Goal: Task Accomplishment & Management: Complete application form

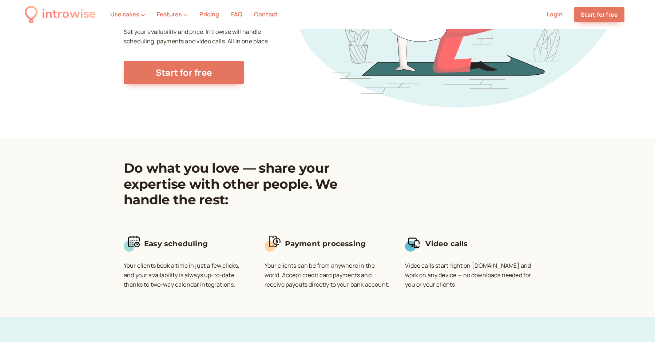
scroll to position [141, 0]
click at [598, 17] on link "Start for free" at bounding box center [600, 14] width 50 height 15
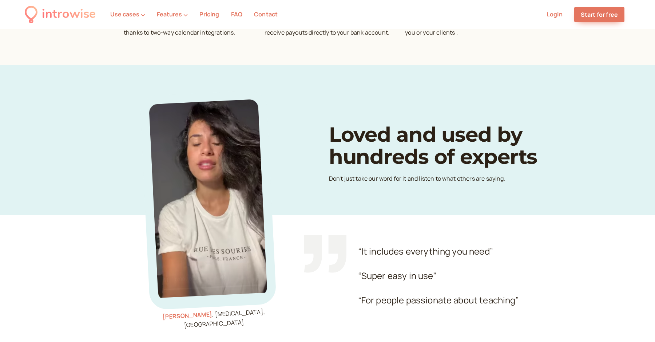
scroll to position [398, 0]
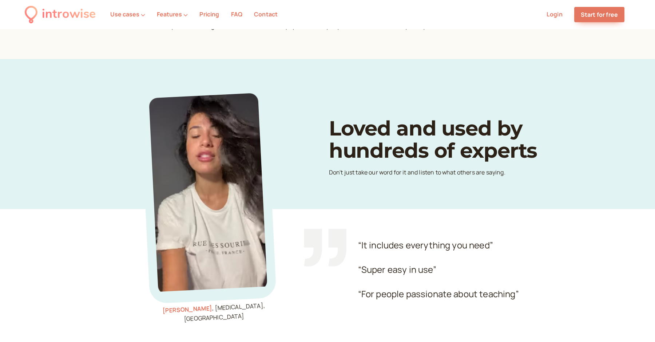
click at [205, 161] on video at bounding box center [208, 192] width 119 height 199
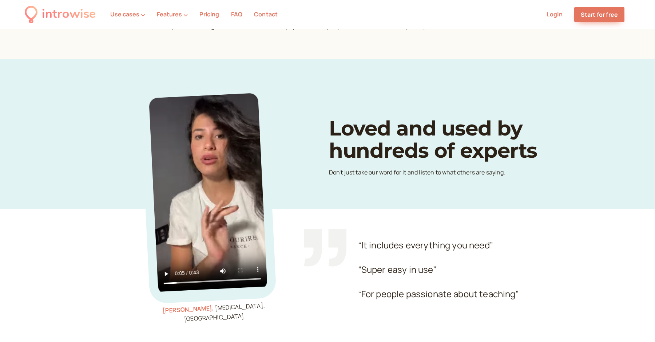
click at [205, 173] on video at bounding box center [208, 192] width 119 height 199
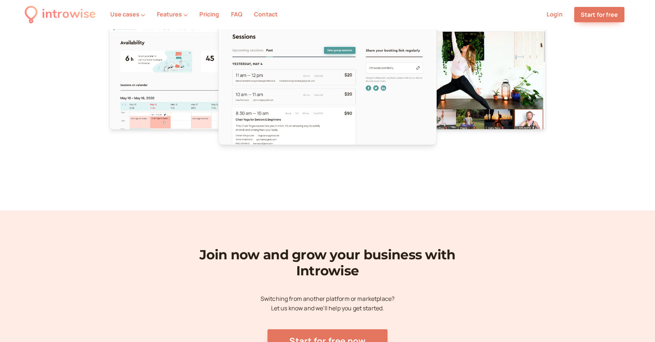
scroll to position [2323, 0]
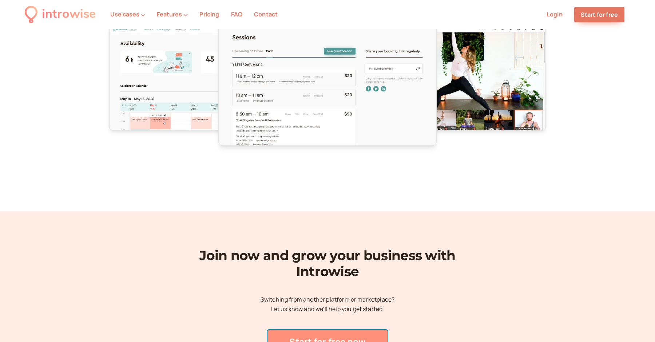
click at [302, 336] on link "Start for free now" at bounding box center [328, 341] width 120 height 23
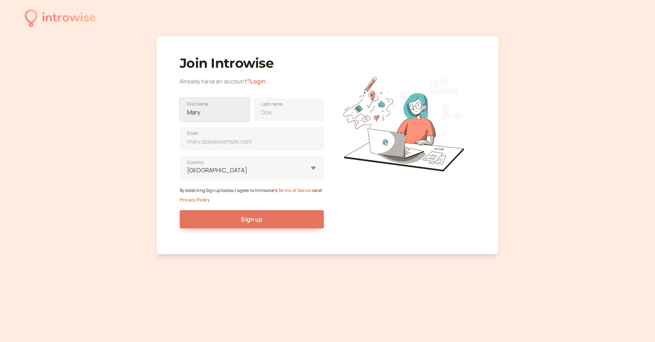
click at [208, 116] on input "First name" at bounding box center [215, 109] width 70 height 23
type input "Daniel"
type input "DeNicola"
type input "United States"
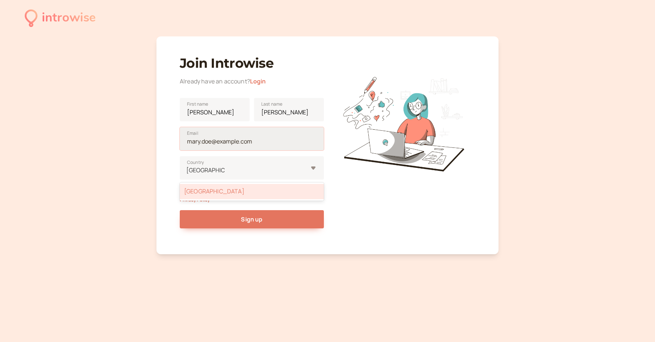
click at [226, 136] on input "Email" at bounding box center [252, 138] width 144 height 23
type input "danielldenicola@gmail.com"
click at [165, 139] on div "Join Introwise Already have an account? Login Daniel First name DeNicola Last n…" at bounding box center [328, 145] width 342 height 218
click at [223, 193] on div "United States" at bounding box center [252, 191] width 144 height 15
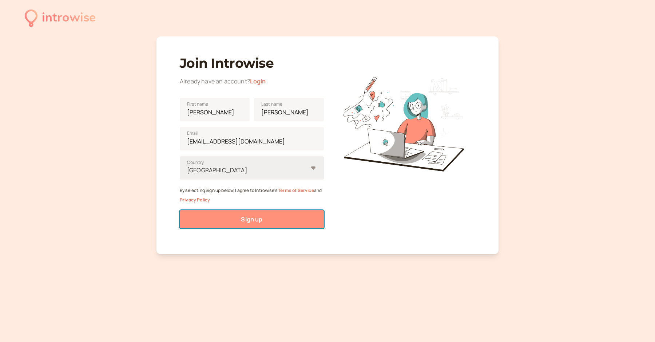
click at [236, 218] on button "Sign up" at bounding box center [252, 219] width 144 height 18
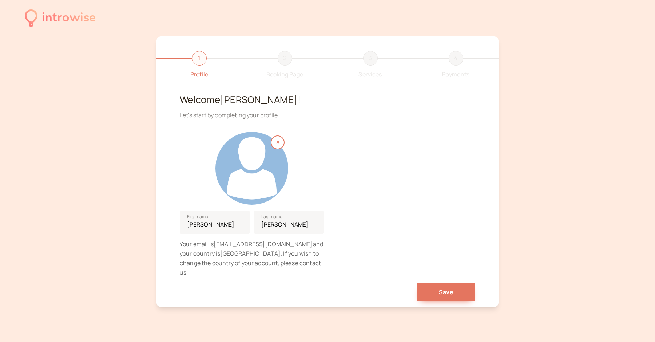
click at [274, 155] on div at bounding box center [252, 168] width 73 height 73
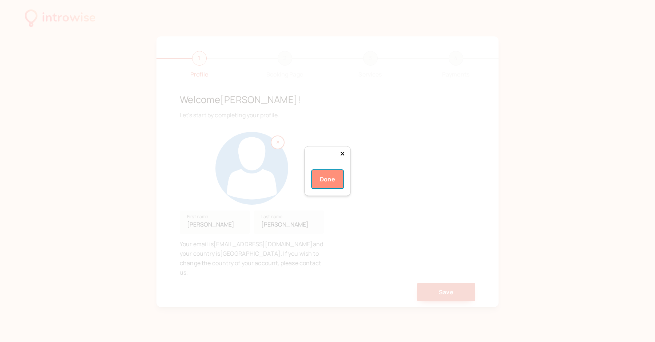
click at [324, 188] on button "Done" at bounding box center [327, 179] width 31 height 18
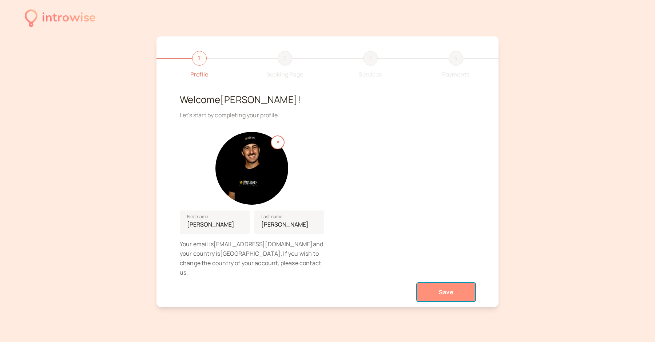
click at [443, 288] on span "Save" at bounding box center [446, 292] width 15 height 8
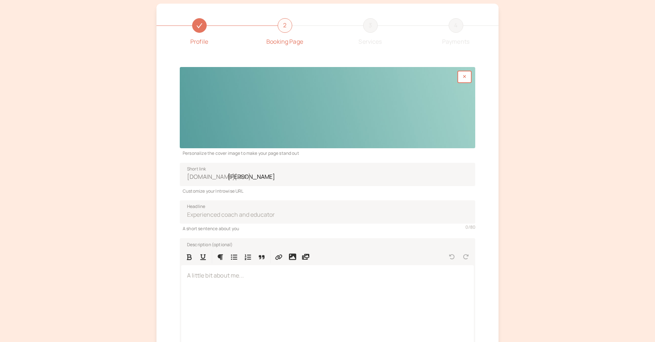
scroll to position [36, 0]
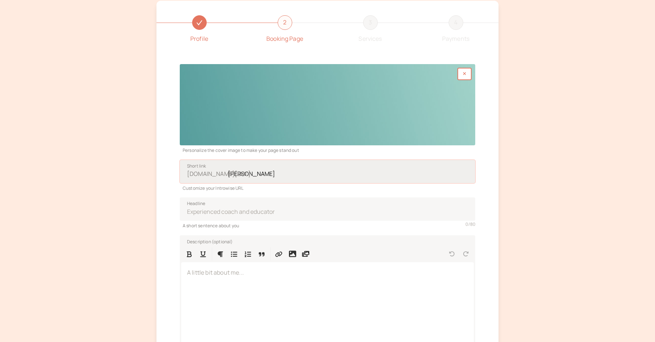
click at [299, 178] on input "[PERSON_NAME]" at bounding box center [328, 171] width 296 height 23
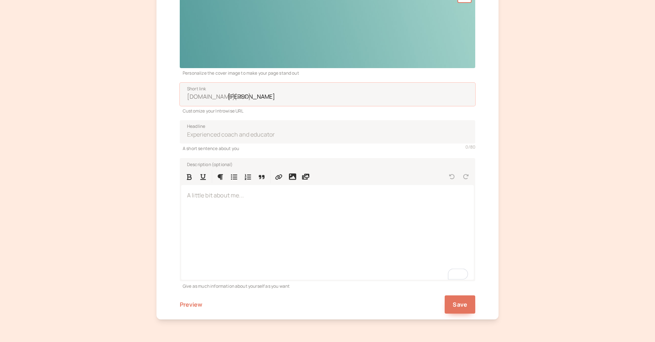
scroll to position [113, 0]
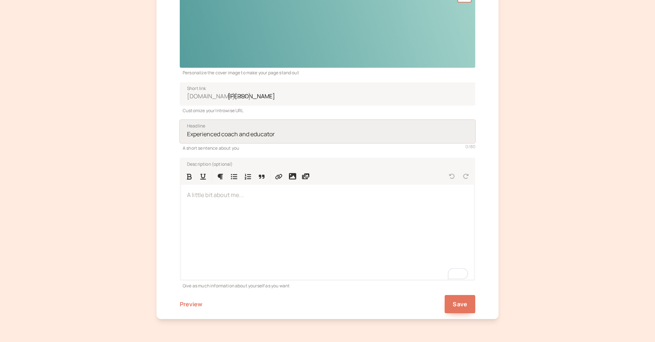
click at [260, 133] on input "Headline" at bounding box center [328, 131] width 296 height 23
click at [268, 136] on input "Headline" at bounding box center [328, 131] width 296 height 23
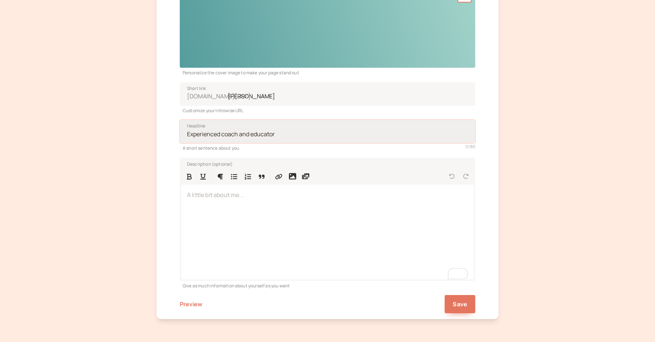
drag, startPoint x: 281, startPoint y: 135, endPoint x: 267, endPoint y: 135, distance: 13.8
click at [267, 135] on input "Headline" at bounding box center [328, 131] width 296 height 23
type input "Skateboard Coach"
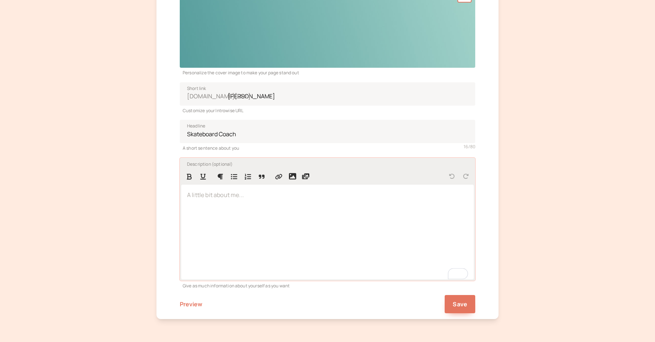
click at [224, 197] on p "To enrich screen reader interactions, please activate Accessibility in Grammarl…" at bounding box center [327, 194] width 281 height 9
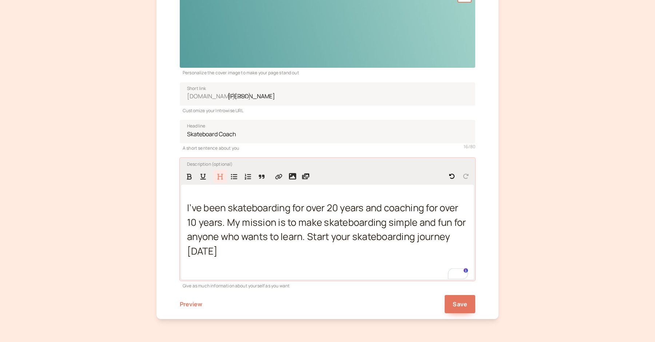
click at [323, 237] on span "I’ve been skateboarding for over 20 years and coaching for over 10 years. My mi…" at bounding box center [327, 229] width 281 height 56
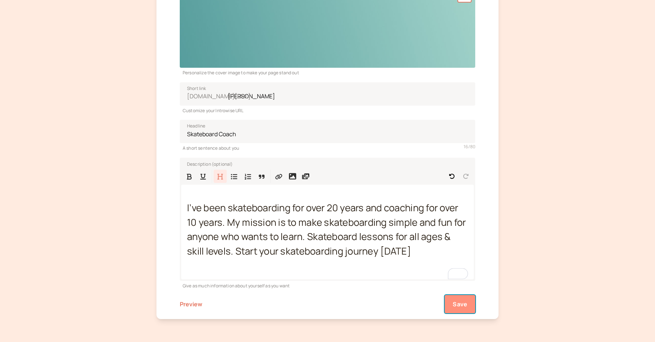
click at [467, 304] on span "Save" at bounding box center [460, 304] width 15 height 8
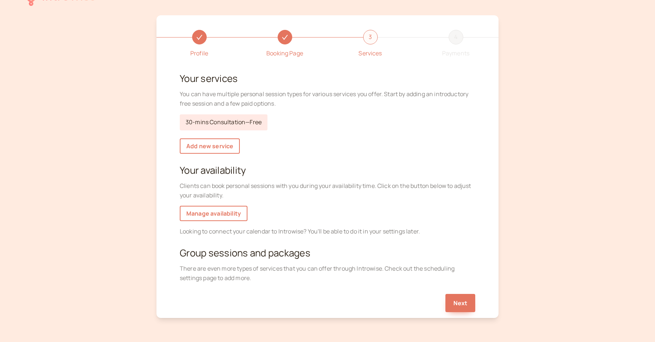
scroll to position [22, 0]
click at [218, 215] on link "Manage availability" at bounding box center [214, 212] width 68 height 15
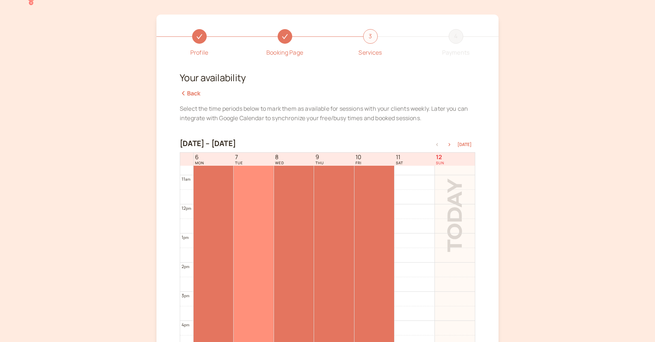
scroll to position [312, 0]
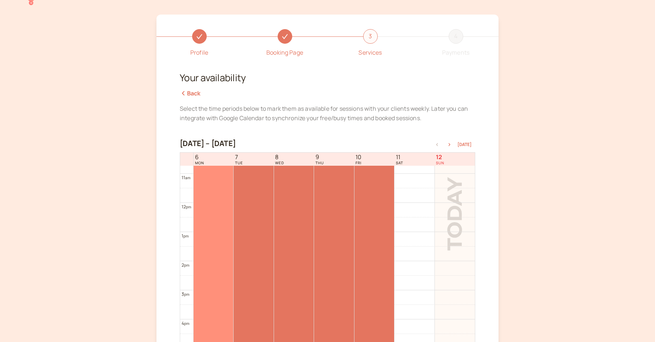
click at [199, 234] on div at bounding box center [214, 231] width 40 height 233
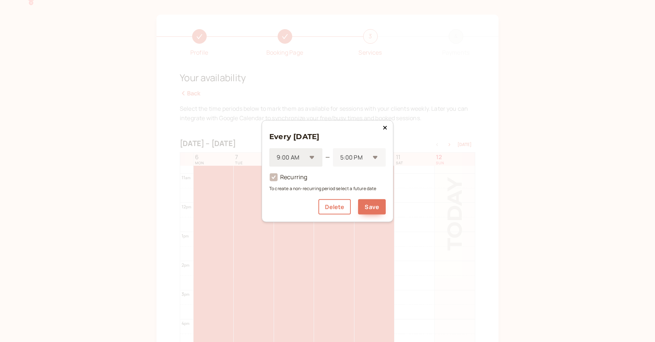
click at [305, 156] on div at bounding box center [291, 158] width 31 height 10
click at [301, 195] on div "1:00 PM" at bounding box center [295, 194] width 53 height 15
click at [359, 164] on div "5:00 PM" at bounding box center [359, 157] width 54 height 19
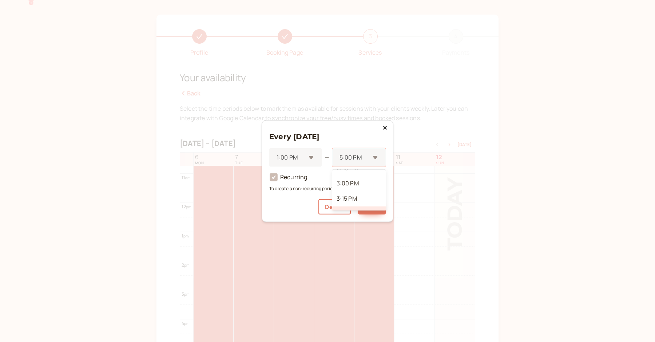
click at [354, 186] on div "3:00 PM" at bounding box center [359, 183] width 54 height 15
click at [364, 205] on button "Save" at bounding box center [372, 206] width 28 height 15
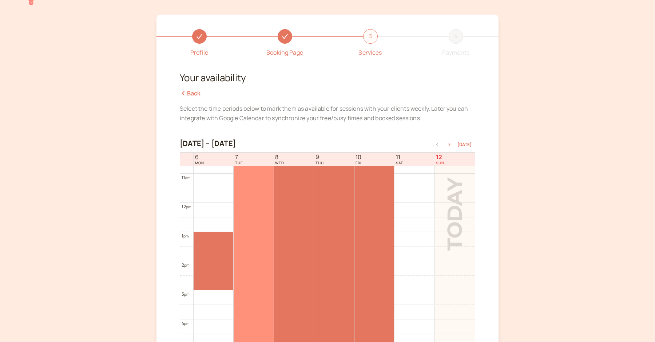
click at [249, 199] on div at bounding box center [254, 231] width 40 height 233
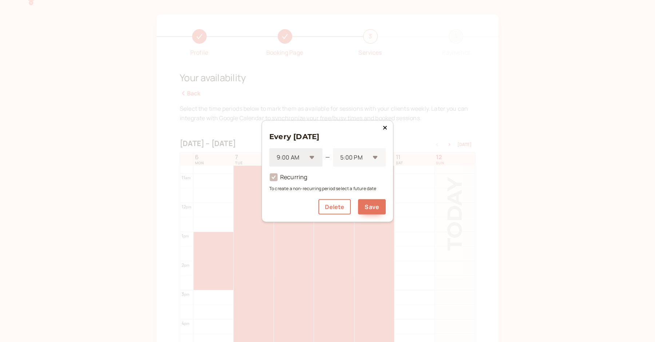
click at [289, 162] on div "9:00 AM" at bounding box center [292, 157] width 31 height 13
click at [292, 160] on div at bounding box center [291, 158] width 31 height 10
type input "1"
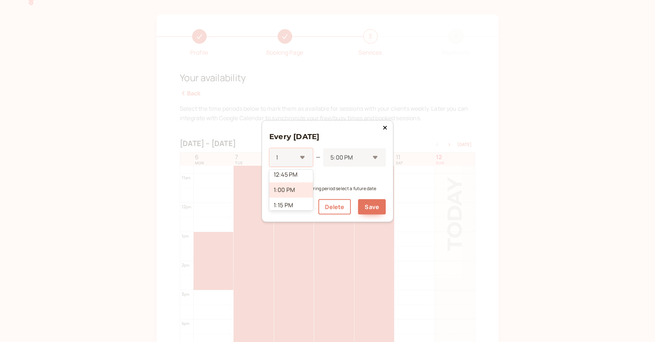
click at [292, 190] on div "1:00 PM" at bounding box center [291, 189] width 44 height 15
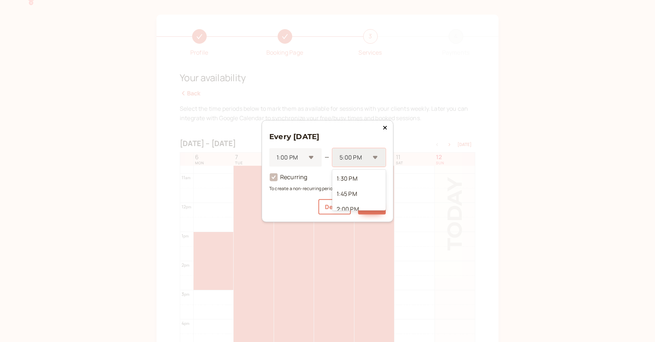
click at [343, 161] on div at bounding box center [354, 158] width 31 height 10
click at [352, 185] on div "3:00 PM" at bounding box center [359, 183] width 54 height 15
click at [367, 212] on button "Save" at bounding box center [372, 206] width 28 height 15
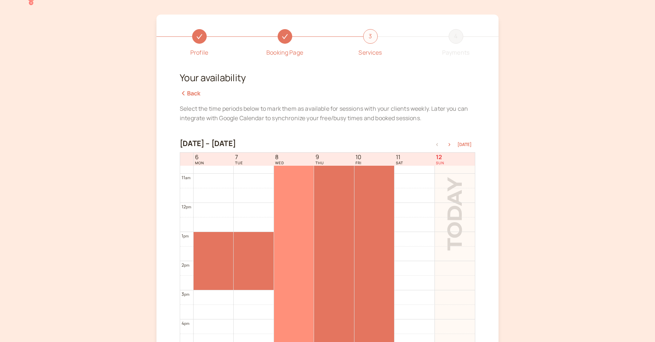
click at [290, 212] on div at bounding box center [294, 231] width 40 height 233
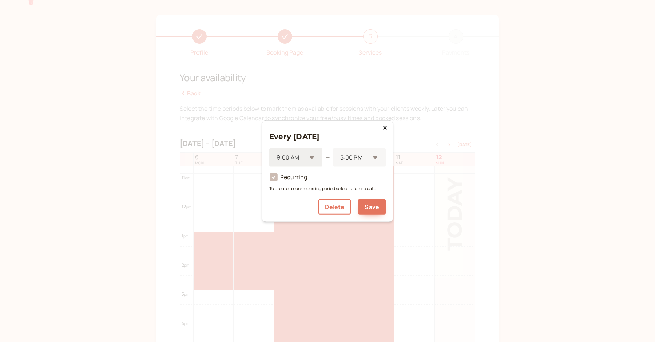
click at [299, 155] on div at bounding box center [291, 158] width 31 height 10
click at [297, 182] on div "1:00 PM" at bounding box center [295, 188] width 53 height 15
click at [357, 148] on div "5:00 PM" at bounding box center [359, 157] width 54 height 19
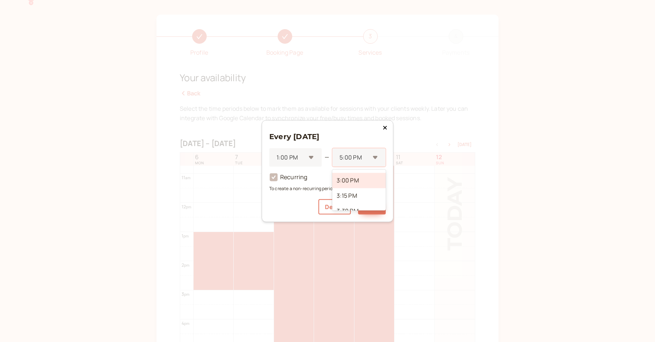
click at [351, 185] on div "3:00 PM" at bounding box center [359, 180] width 54 height 15
click at [369, 208] on button "Save" at bounding box center [372, 206] width 28 height 15
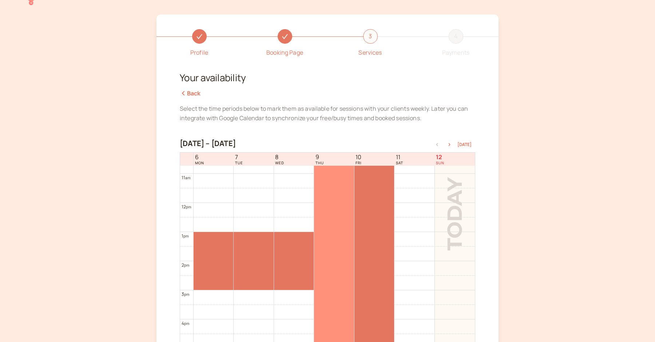
click at [340, 218] on div at bounding box center [334, 231] width 40 height 233
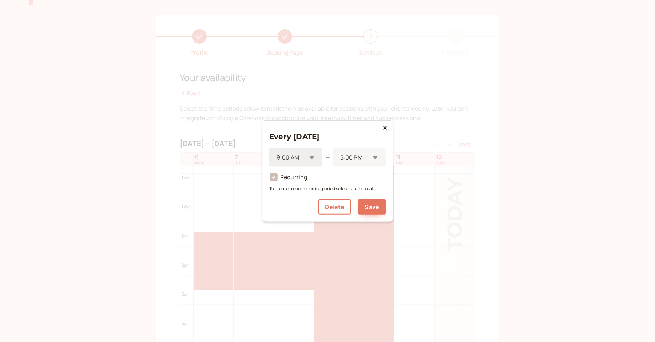
click at [298, 158] on div at bounding box center [291, 158] width 31 height 10
click at [296, 202] on div "1:00 PM" at bounding box center [295, 199] width 53 height 15
click at [350, 151] on div "5:00 PM" at bounding box center [355, 157] width 31 height 13
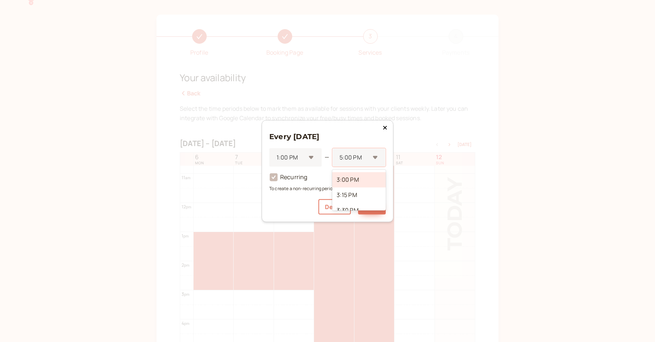
click at [352, 185] on div "3:00 PM" at bounding box center [359, 179] width 54 height 15
click at [364, 211] on button "Save" at bounding box center [372, 206] width 28 height 15
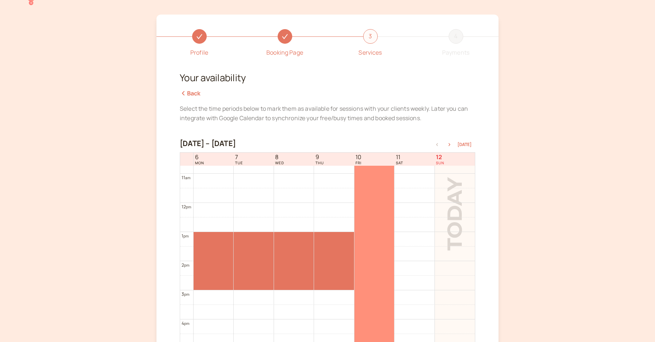
click at [370, 220] on div at bounding box center [375, 231] width 40 height 233
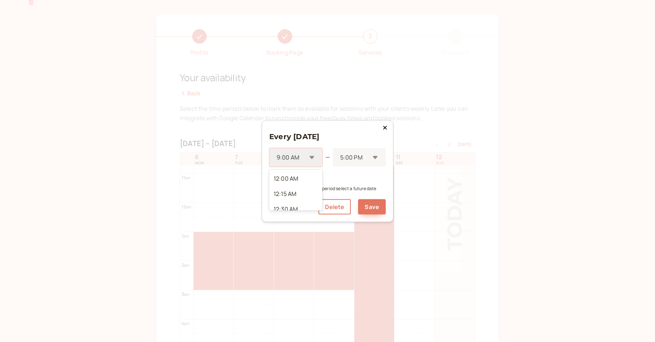
click at [297, 155] on div at bounding box center [291, 158] width 31 height 10
click at [293, 195] on div "1:00 PM" at bounding box center [295, 197] width 53 height 15
click at [360, 159] on div at bounding box center [354, 158] width 31 height 10
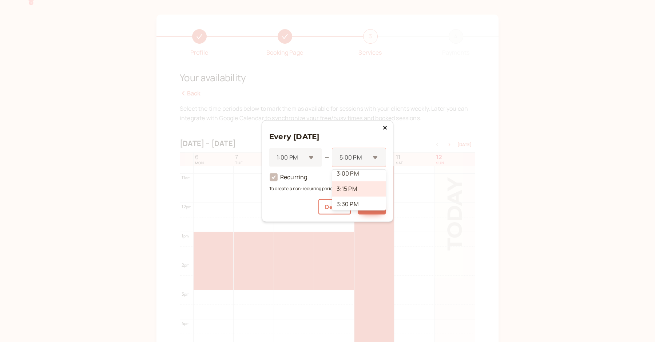
scroll to position [94, 0]
click at [361, 179] on div "3:00 PM" at bounding box center [359, 176] width 54 height 15
click at [367, 211] on button "Save" at bounding box center [372, 206] width 28 height 15
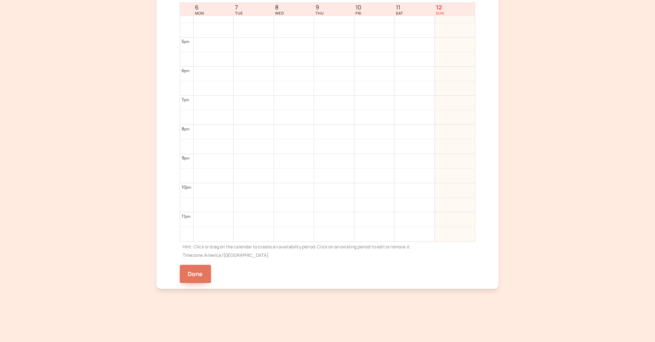
scroll to position [471, 0]
click at [202, 268] on button "Done" at bounding box center [195, 274] width 31 height 18
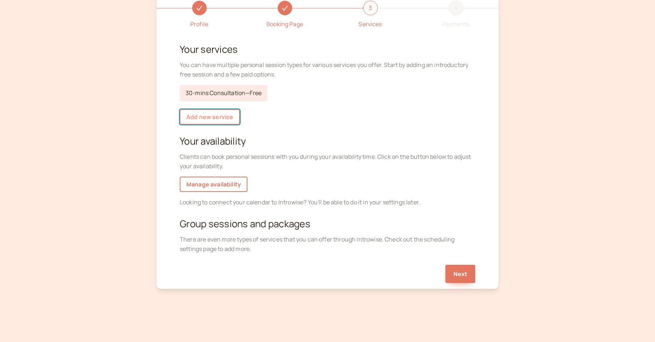
click at [219, 118] on link "Add new service" at bounding box center [210, 116] width 60 height 15
select select "30"
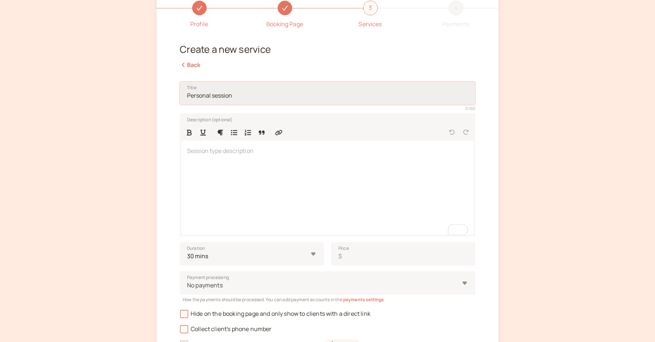
click at [225, 93] on input "Title" at bounding box center [328, 93] width 296 height 23
paste input "Virtual Skate Intro Session"
click at [222, 95] on input "Virtual Skate Intro Session" at bounding box center [328, 93] width 296 height 23
click at [227, 96] on input "First Time Intro Session" at bounding box center [328, 93] width 296 height 23
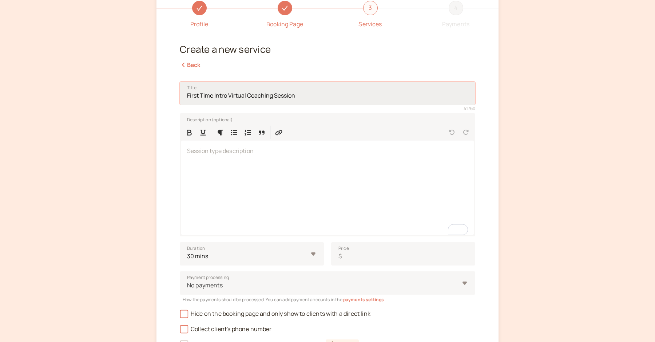
click at [247, 96] on input "First Time Intro Virtual Coaching Session" at bounding box center [328, 93] width 296 height 23
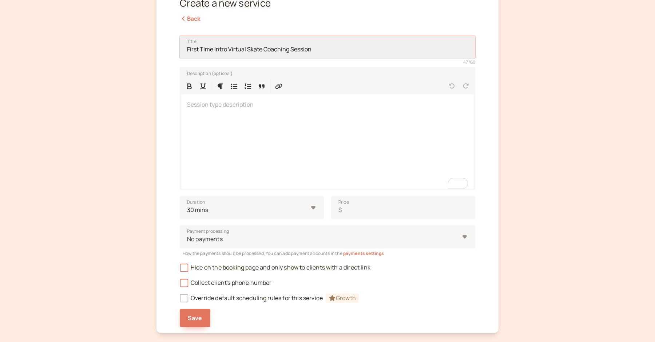
scroll to position [98, 0]
type input "First Time Intro Virtual Skate Coaching Session"
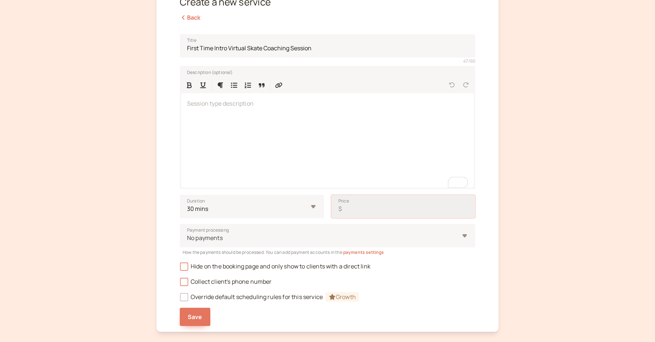
click at [359, 211] on input "Price $" at bounding box center [403, 206] width 144 height 23
type input "50"
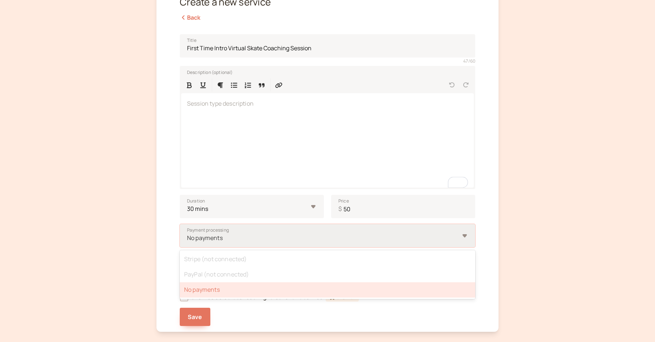
click at [275, 232] on div "No payments" at bounding box center [323, 237] width 273 height 13
click at [188, 234] on input "Payment processing option No payments selected, 3 of 3. 3 results available. Us…" at bounding box center [186, 238] width 1 height 8
click at [275, 232] on div "No payments" at bounding box center [323, 237] width 273 height 13
click at [188, 234] on input "Payment processing option No payments selected, 3 of 3. 3 results available. Us…" at bounding box center [186, 238] width 1 height 8
click at [275, 232] on div "No payments" at bounding box center [323, 237] width 273 height 13
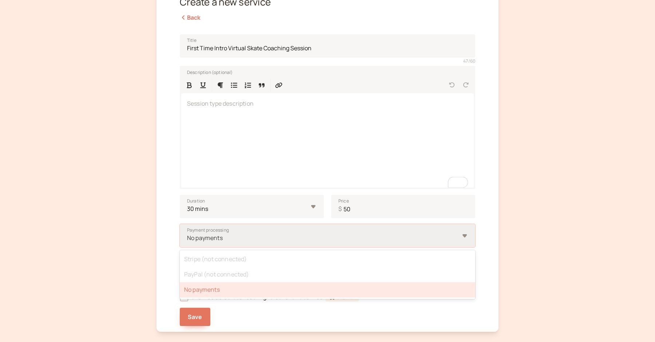
click at [188, 234] on input "Payment processing option No payments selected, 3 of 3. 3 results available. Us…" at bounding box center [186, 238] width 1 height 8
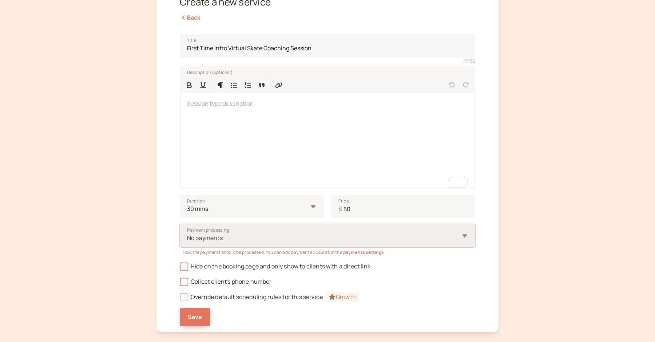
click at [275, 232] on div "No payments" at bounding box center [323, 237] width 273 height 13
click at [188, 234] on input "Payment processing Select is focused ,type to refine list, press Down to open t…" at bounding box center [186, 238] width 1 height 8
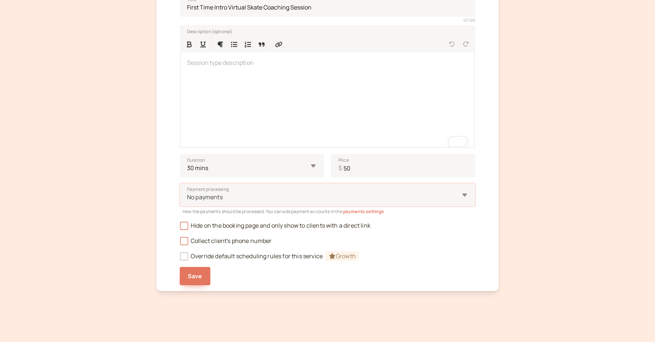
scroll to position [140, 0]
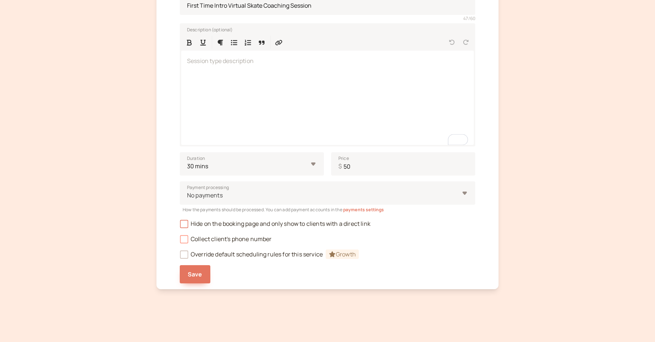
click at [242, 240] on span "Collect client's phone number" at bounding box center [226, 239] width 92 height 8
click at [180, 241] on input "Collect client's phone number" at bounding box center [180, 241] width 0 height 0
click at [342, 254] on span "Growth" at bounding box center [342, 253] width 33 height 9
click at [234, 255] on span "Override default scheduling rules for this service Growth" at bounding box center [269, 254] width 179 height 8
click at [185, 255] on icon at bounding box center [184, 254] width 5 height 5
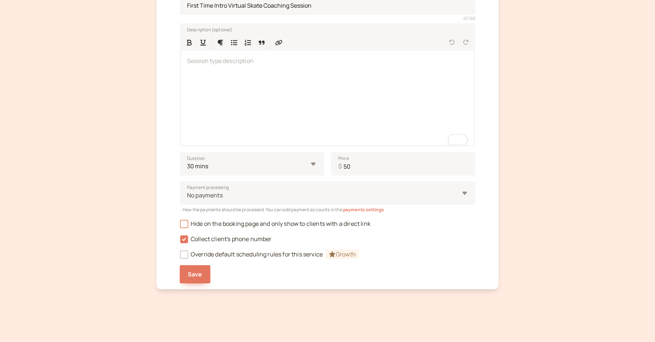
click at [185, 255] on icon at bounding box center [184, 254] width 5 height 5
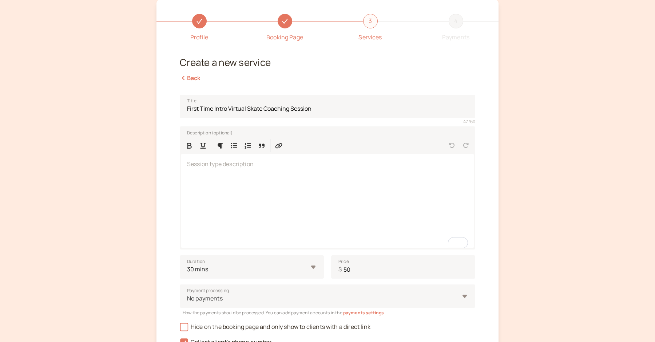
scroll to position [22, 0]
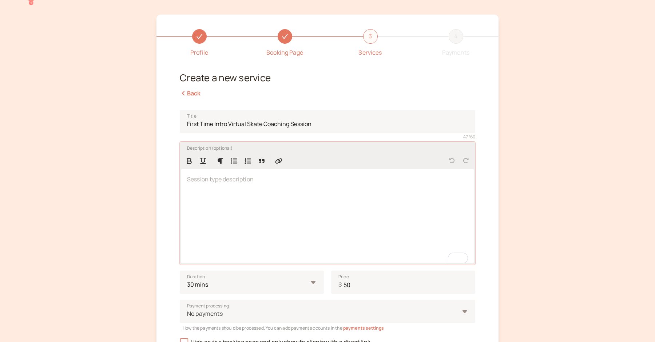
click at [241, 173] on div "To enrich screen reader interactions, please activate Accessibility in Grammarl…" at bounding box center [327, 216] width 293 height 94
click at [225, 179] on span "A one-time, 60-minute personalized coaching session to evaluate your goals, fix…" at bounding box center [321, 183] width 269 height 17
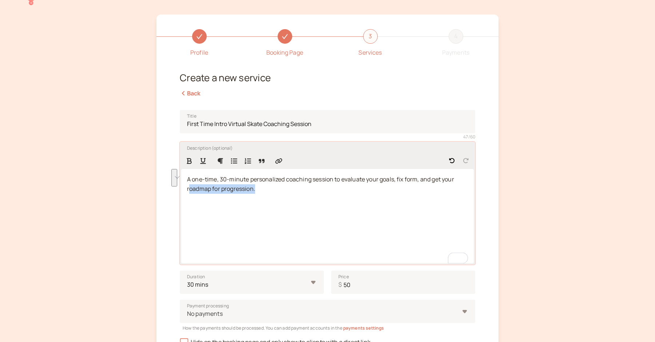
drag, startPoint x: 256, startPoint y: 206, endPoint x: 188, endPoint y: 184, distance: 70.7
click at [188, 184] on div "A one-time, 30-minute personalized coaching session to evaluate your goals, fix…" at bounding box center [327, 216] width 293 height 94
click at [246, 196] on div "A one-time, 30-minute personalized coaching session to evaluate your goals, fix…" at bounding box center [327, 216] width 293 height 94
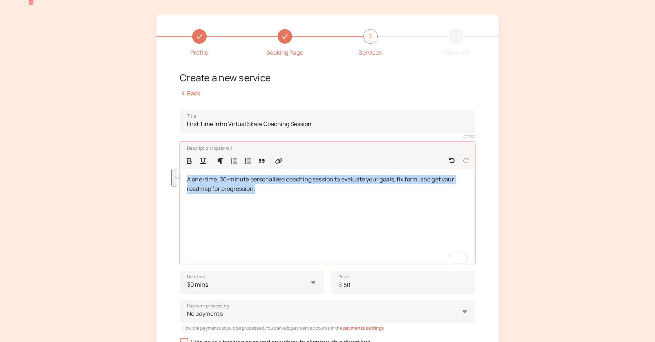
drag, startPoint x: 268, startPoint y: 192, endPoint x: 162, endPoint y: 170, distance: 108.6
click at [162, 170] on div "Profile Booking Page 3 Services 4 Payments Create a new service Back Title Firs…" at bounding box center [328, 211] width 342 height 393
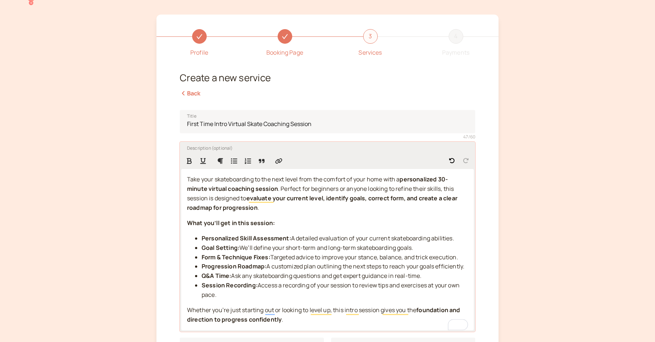
click at [312, 197] on strong "evaluate your current level, identify goals, correct form, and create a clear r…" at bounding box center [323, 202] width 272 height 17
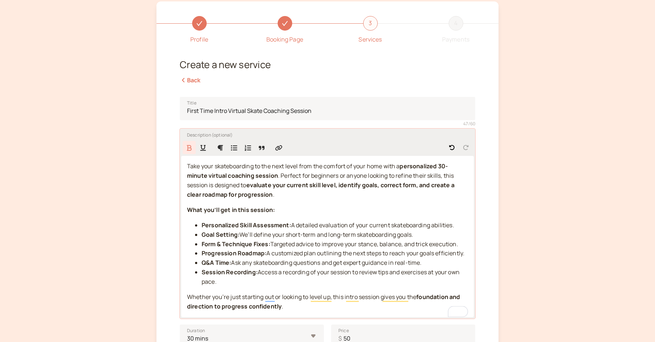
scroll to position [36, 0]
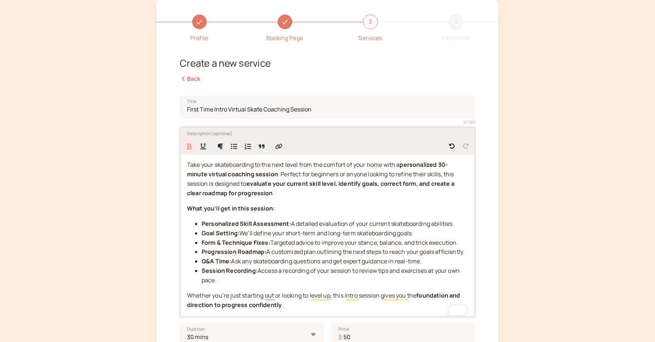
click at [238, 192] on strong "evaluate your current skill level, identify goals, correct form, and create a c…" at bounding box center [321, 188] width 269 height 17
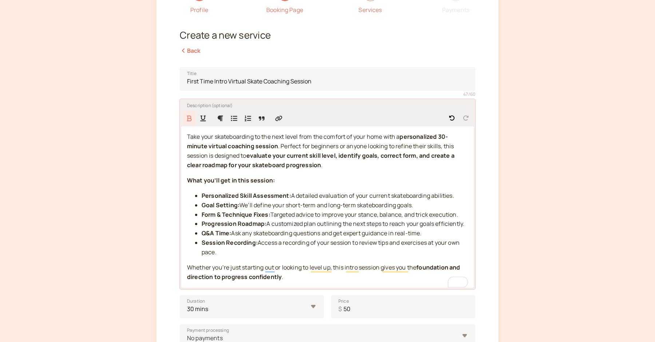
scroll to position [65, 0]
drag, startPoint x: 233, startPoint y: 249, endPoint x: 201, endPoint y: 245, distance: 32.4
click at [201, 245] on ul "Personalized Skill Assessment: A detailed evaluation of your current skateboard…" at bounding box center [327, 223] width 281 height 66
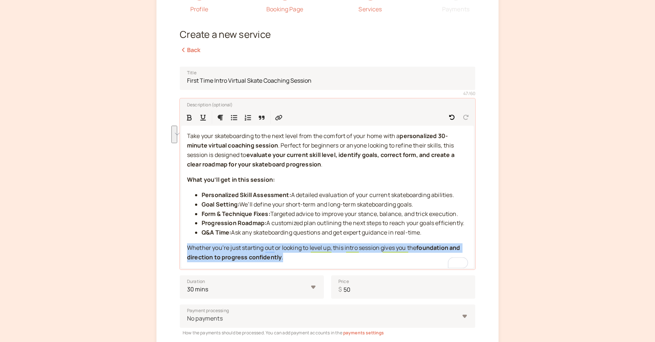
drag, startPoint x: 299, startPoint y: 256, endPoint x: 175, endPoint y: 250, distance: 124.0
click at [175, 250] on div "Profile Booking Page 3 Services 4 Payments Create a new service Back Title Firs…" at bounding box center [328, 191] width 342 height 441
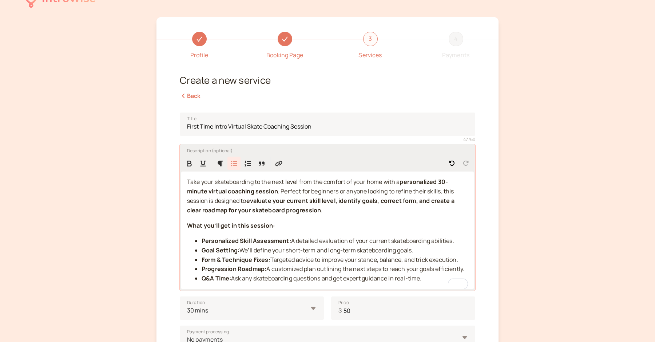
scroll to position [20, 0]
drag, startPoint x: 214, startPoint y: 125, endPoint x: 171, endPoint y: 122, distance: 43.4
click at [171, 122] on div "Profile Booking Page 3 Services 4 Payments Create a new service Back Title Firs…" at bounding box center [328, 224] width 342 height 416
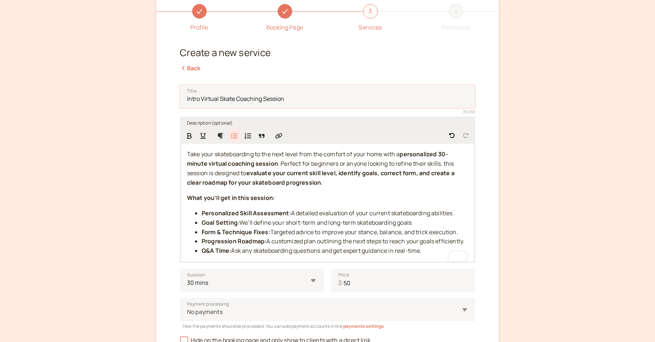
scroll to position [57, 0]
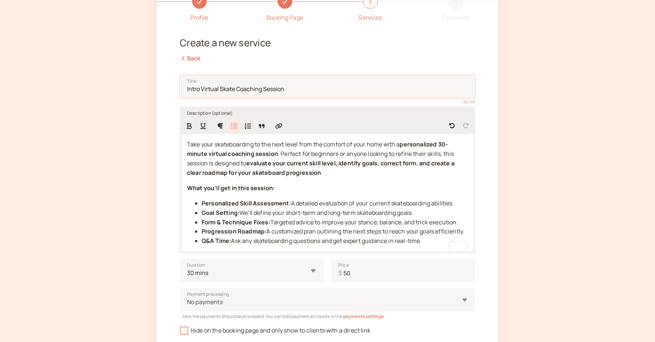
type input "Intro Virtual Skate Coaching Session"
click at [433, 241] on li "Q&A Time: Ask any skateboarding questions and get expert guidance in real-time." at bounding box center [335, 240] width 267 height 9
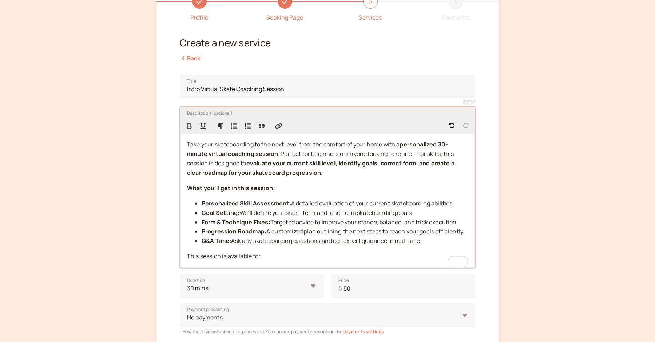
click at [192, 127] on icon "Format Bold" at bounding box center [189, 126] width 7 height 7
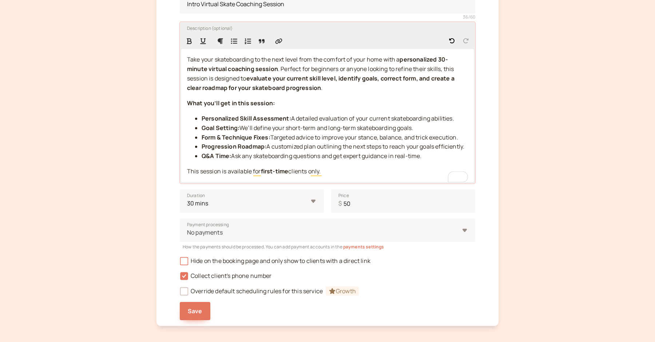
scroll to position [179, 0]
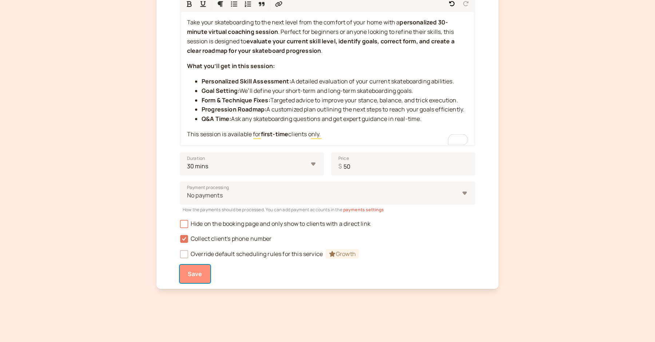
click at [201, 275] on span "Save" at bounding box center [195, 274] width 15 height 8
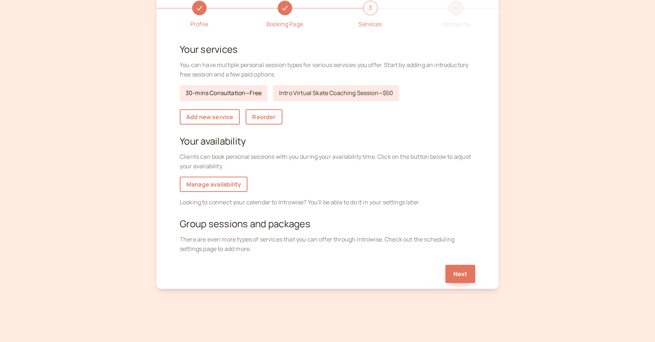
click at [252, 94] on link "30-mins Consultation — Free" at bounding box center [224, 93] width 88 height 16
select select "30"
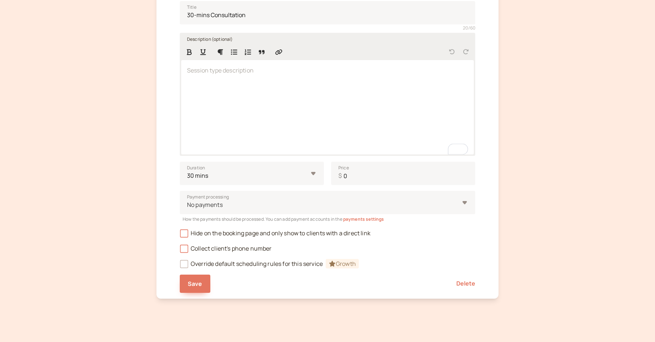
scroll to position [140, 0]
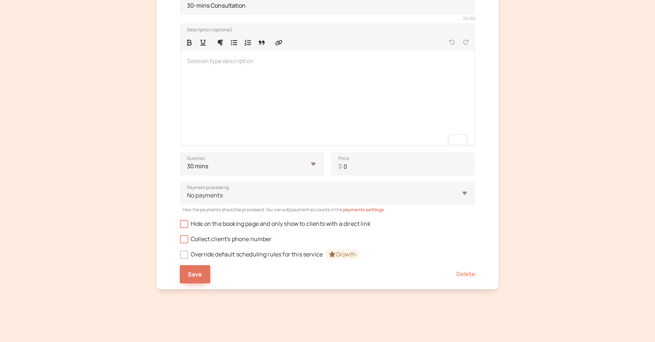
click at [470, 274] on button "Delete" at bounding box center [466, 274] width 19 height 18
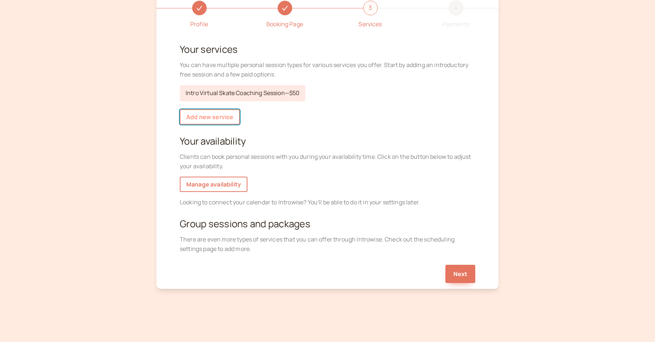
click at [225, 120] on link "Add new service" at bounding box center [210, 116] width 60 height 15
select select "30"
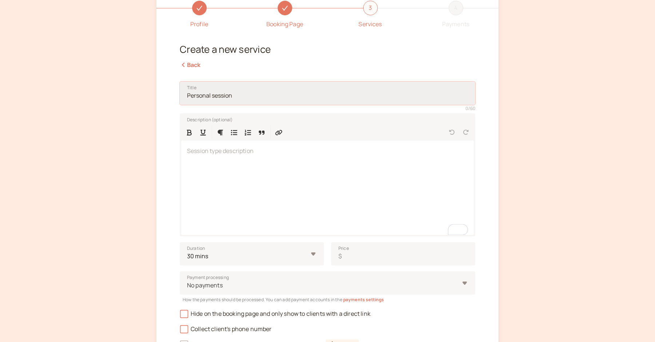
click at [234, 98] on input "Title" at bounding box center [328, 93] width 296 height 23
paste input "4-Week Virtual Progression Plan"
click at [228, 95] on input "4-Week Virtual Progression Plan" at bounding box center [328, 93] width 296 height 23
click at [311, 97] on input "4-Week Virtual Skateboard Coaching Progression Plan" at bounding box center [328, 93] width 296 height 23
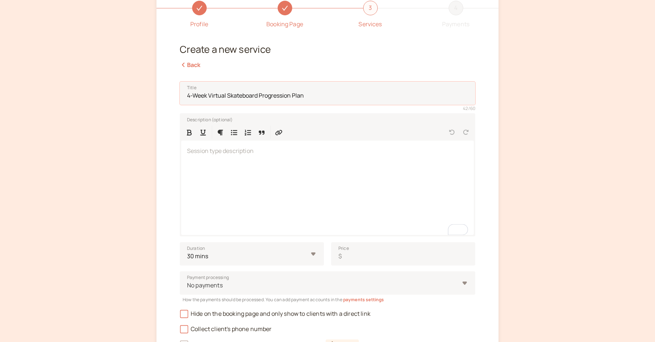
type input "4-Week Virtual Skateboard Progression Plan"
click at [207, 179] on div "To enrich screen reader interactions, please activate Accessibility in Grammarl…" at bounding box center [327, 188] width 293 height 94
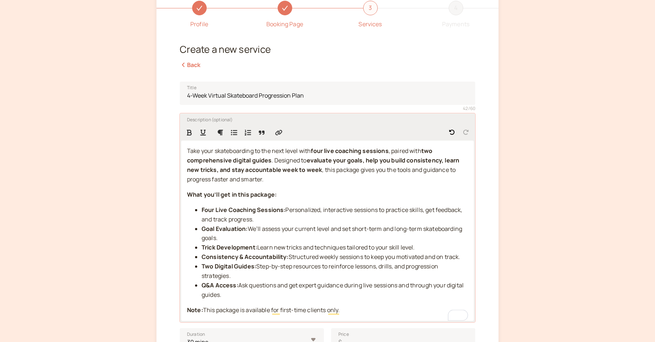
click at [277, 161] on span ". Designed to" at bounding box center [289, 160] width 35 height 8
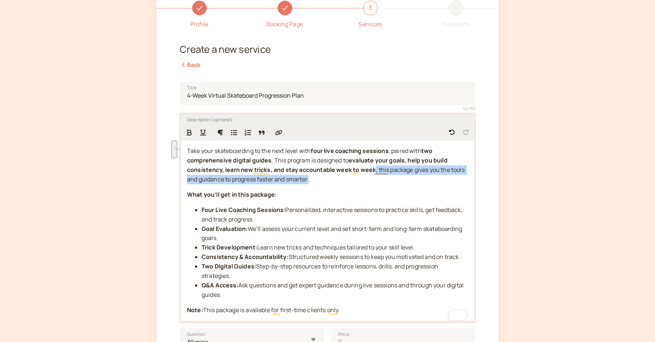
drag, startPoint x: 360, startPoint y: 177, endPoint x: 374, endPoint y: 169, distance: 15.8
click at [374, 169] on p "Take your skateboarding to the next level with four live coaching sessions , pa…" at bounding box center [327, 165] width 281 height 38
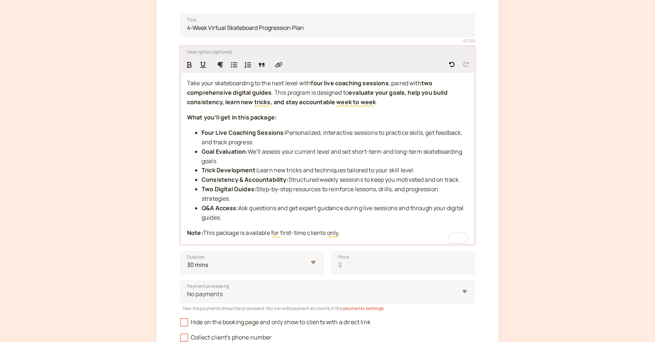
scroll to position [128, 0]
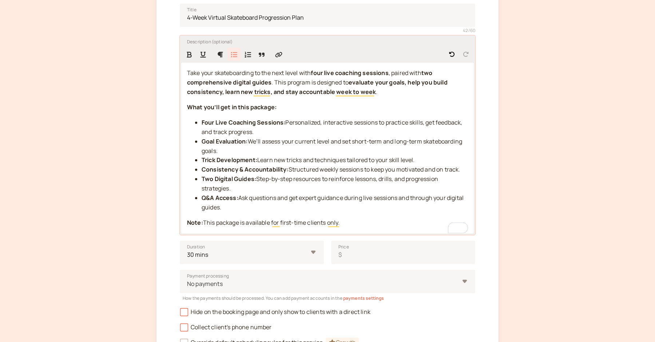
click at [461, 169] on span "Structured weekly sessions to keep you motivated and on track." at bounding box center [375, 169] width 172 height 8
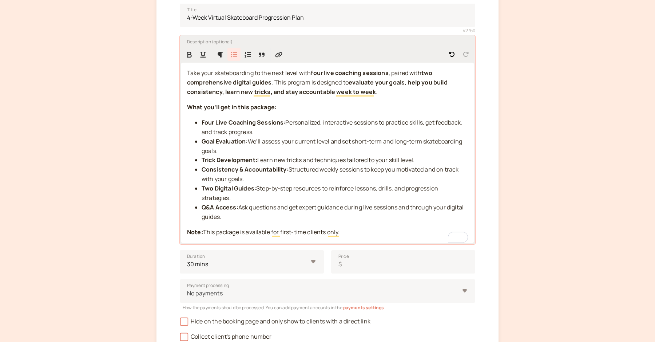
click at [214, 188] on strong "Two Digital Guides:" at bounding box center [229, 188] width 55 height 8
drag, startPoint x: 257, startPoint y: 214, endPoint x: 403, endPoint y: 206, distance: 145.5
click at [403, 206] on li "Q&A Access: Ask questions and get expert guidance during live sessions and thro…" at bounding box center [335, 212] width 267 height 19
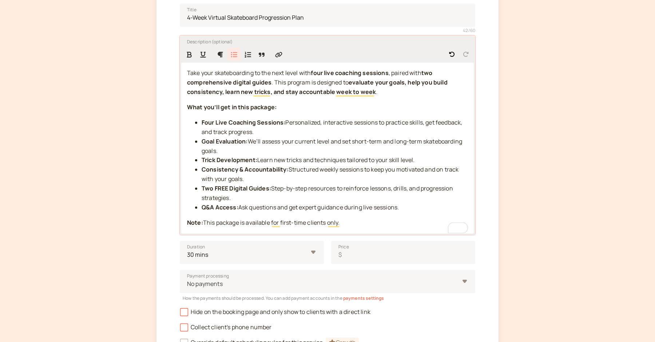
click at [328, 188] on span "Step-by-step resources to reinforce lessons, drills, and progression strategies." at bounding box center [328, 192] width 253 height 17
drag, startPoint x: 355, startPoint y: 197, endPoint x: 377, endPoint y: 189, distance: 23.4
click at [378, 189] on li "Two FREE Digital Guides: Step-by-step trick guides to reinforce lessons, drills…" at bounding box center [335, 193] width 267 height 19
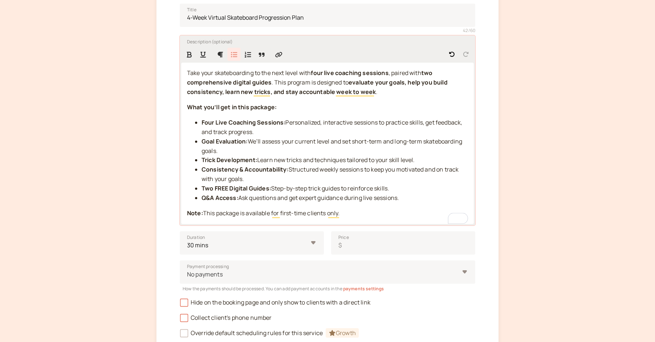
click at [378, 188] on span "Step-by-step trick guides to reinforce skills." at bounding box center [330, 188] width 118 height 8
drag, startPoint x: 439, startPoint y: 169, endPoint x: 389, endPoint y: 171, distance: 49.9
click at [389, 171] on span "Structured weekly sessions to keep you motivated and on track with your goals." at bounding box center [331, 173] width 259 height 17
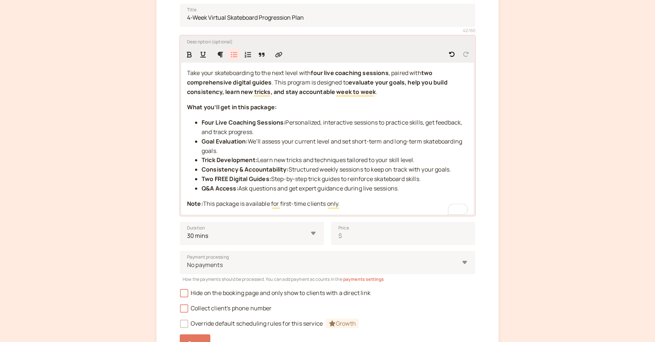
click at [301, 142] on span "We’ll assess your current level and set short-term and long-term skateboarding …" at bounding box center [333, 145] width 262 height 17
drag, startPoint x: 267, startPoint y: 142, endPoint x: 252, endPoint y: 142, distance: 15.3
click at [252, 142] on span "We’ll assess your current level and set short-term and long-term skateboarding …" at bounding box center [333, 145] width 262 height 17
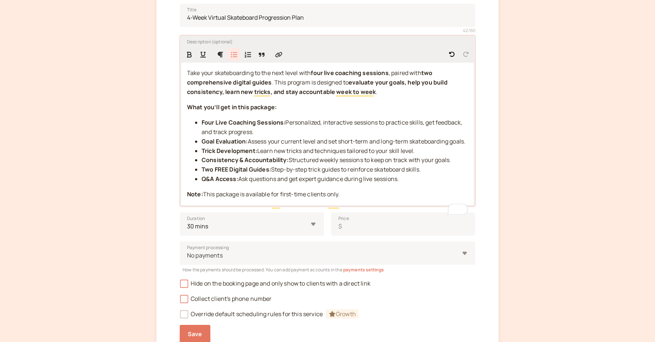
click at [269, 143] on span "Assess your current level and set short-term and long-term skateboarding goals." at bounding box center [357, 141] width 218 height 8
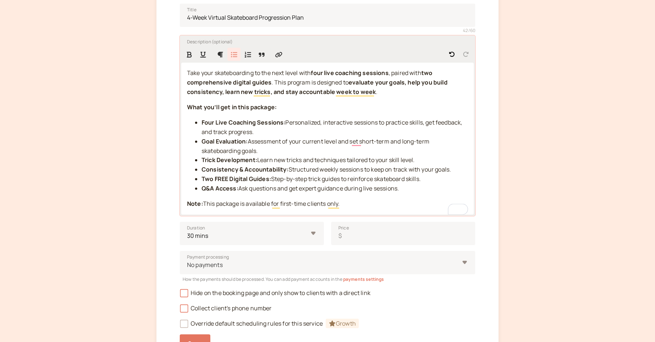
click at [405, 141] on span "Assessment of your current level and set short-term and long-term skateboarding…" at bounding box center [316, 145] width 229 height 17
click at [456, 139] on span "Assessment of your current level and set short-term & long-term skateboarding g…" at bounding box center [333, 145] width 263 height 17
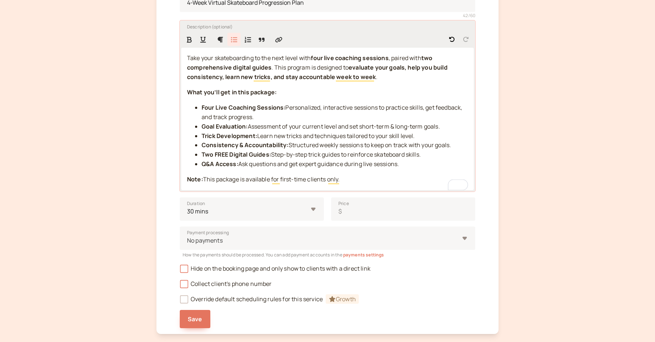
scroll to position [138, 0]
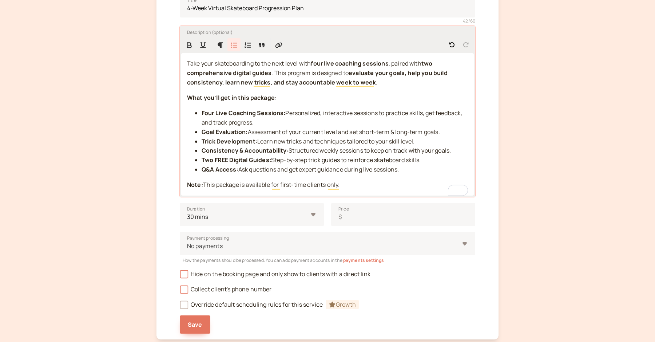
click at [343, 111] on span "Personalized, interactive sessions to practice skills, get feedback, and track …" at bounding box center [333, 117] width 262 height 17
click at [368, 113] on span "Personalized sessions to practice skills, get feedback, and track progress." at bounding box center [330, 117] width 256 height 17
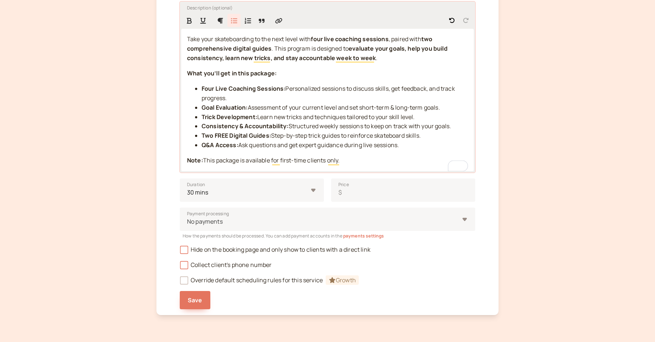
scroll to position [170, 0]
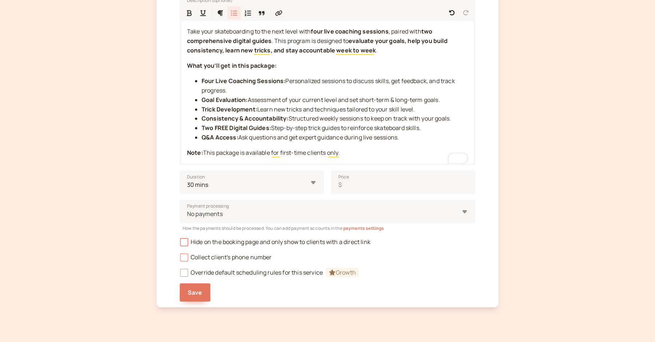
click at [203, 256] on span "Collect client's phone number" at bounding box center [226, 257] width 92 height 8
click at [180, 259] on input "Collect client's phone number" at bounding box center [180, 259] width 0 height 0
click at [377, 190] on input "Price $" at bounding box center [403, 182] width 144 height 23
click at [291, 184] on select "10 mins 15 mins 30 mins 45 mins 1 hour 1.5 hours 2 hours Custom…" at bounding box center [252, 182] width 144 height 23
select select "120"
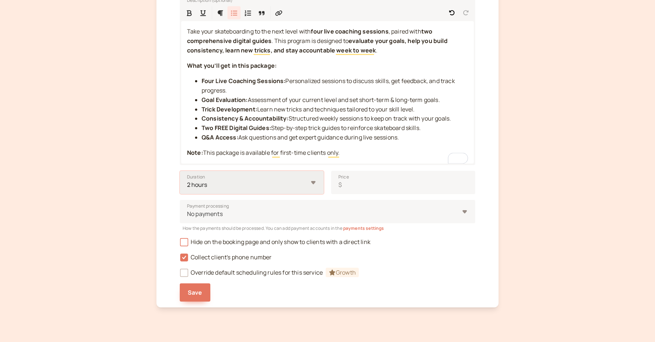
click at [180, 171] on select "10 mins 15 mins 30 mins 45 mins 1 hour 1.5 hours 2 hours Custom…" at bounding box center [252, 182] width 144 height 23
click at [307, 184] on select "10 mins 15 mins 30 mins 45 mins 1 hour 1.5 hours 2 hours Custom…" at bounding box center [252, 182] width 144 height 23
select select "hour"
click at [232, 188] on input "2" at bounding box center [214, 182] width 69 height 23
click at [280, 188] on select "minutes hours" at bounding box center [289, 182] width 69 height 23
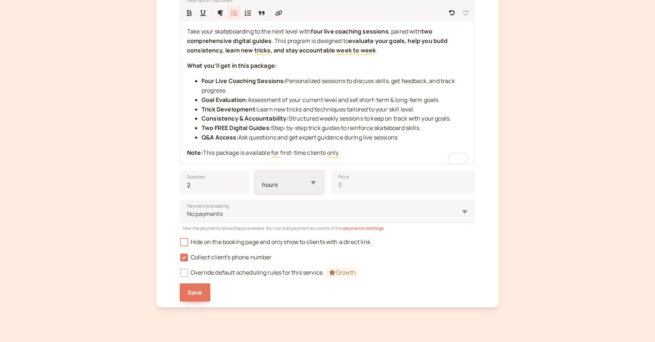
click at [255, 171] on select "minutes hours" at bounding box center [289, 182] width 69 height 23
click at [350, 183] on input "Price $" at bounding box center [403, 182] width 144 height 23
type input "200"
click at [194, 290] on span "Save" at bounding box center [195, 292] width 15 height 8
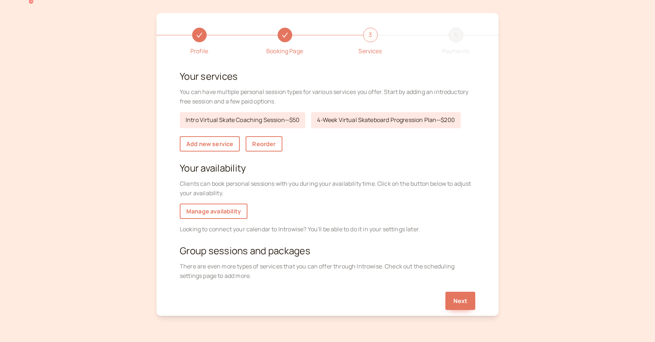
scroll to position [21, 0]
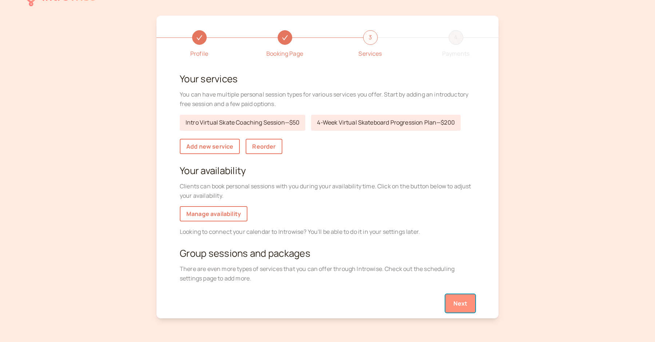
click at [462, 302] on button "Next" at bounding box center [461, 303] width 30 height 18
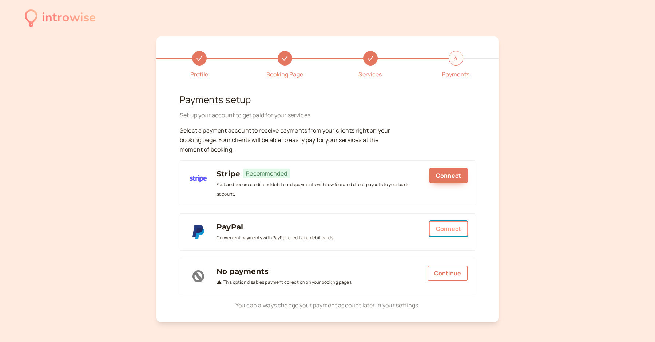
click at [452, 228] on span "Connect" at bounding box center [448, 229] width 25 height 8
click at [440, 230] on span "Connect" at bounding box center [448, 229] width 25 height 8
click at [448, 177] on button "Connect" at bounding box center [449, 175] width 38 height 15
click at [452, 229] on span "Connect" at bounding box center [448, 229] width 25 height 8
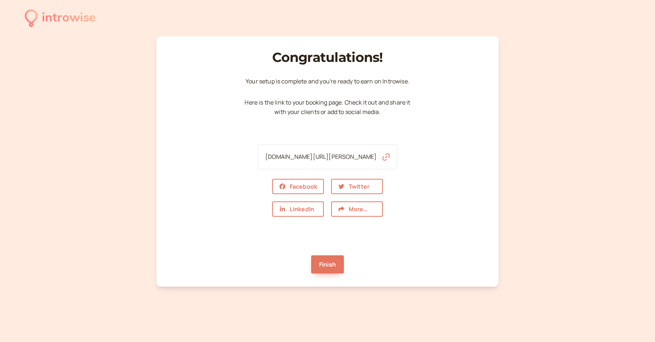
click at [383, 158] on icon "button" at bounding box center [386, 156] width 7 height 7
click at [344, 211] on icon "button" at bounding box center [341, 209] width 7 height 6
click at [443, 162] on div "Congratulations! Your setup is complete and you ' re ready to earn on Introwise…" at bounding box center [328, 161] width 296 height 239
click at [324, 263] on link "Finish" at bounding box center [327, 264] width 33 height 18
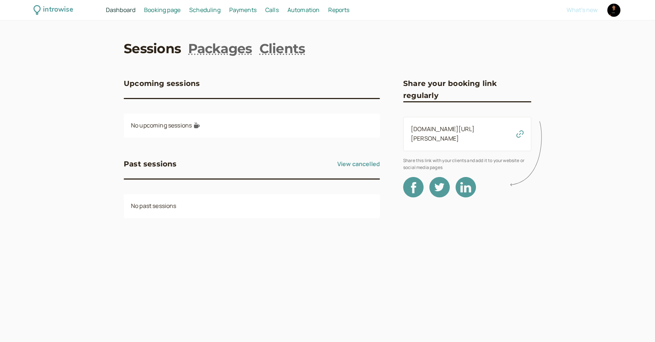
click at [613, 12] on div at bounding box center [614, 10] width 13 height 13
select select "America/[GEOGRAPHIC_DATA]"
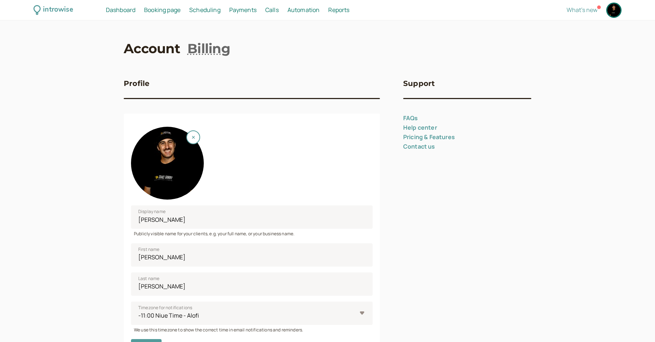
click at [142, 84] on h3 "Profile" at bounding box center [137, 84] width 26 height 12
click at [119, 9] on span "Dashboard" at bounding box center [120, 10] width 29 height 8
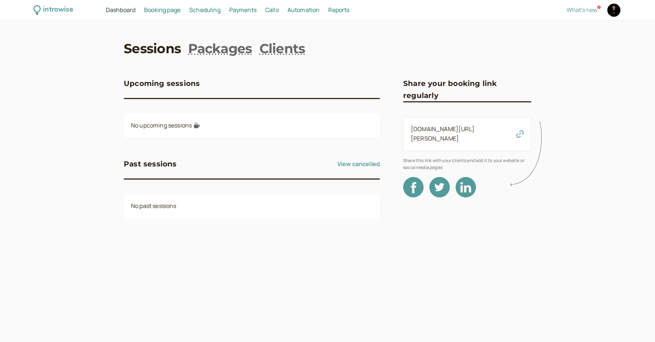
click at [174, 9] on span "Booking page" at bounding box center [162, 10] width 36 height 8
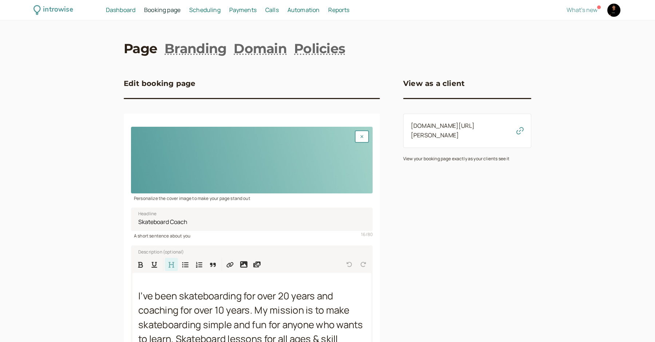
click at [349, 145] on div at bounding box center [252, 160] width 242 height 67
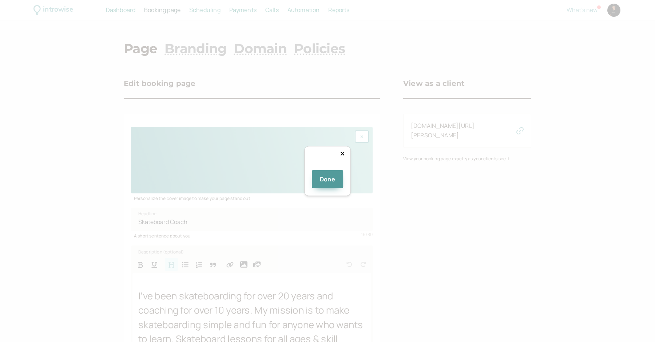
click at [335, 188] on div at bounding box center [422, 212] width 175 height 48
click at [450, 227] on div "Done" at bounding box center [327, 171] width 655 height 342
click at [385, 185] on div at bounding box center [440, 214] width 212 height 58
click at [323, 188] on button "Done" at bounding box center [327, 179] width 31 height 18
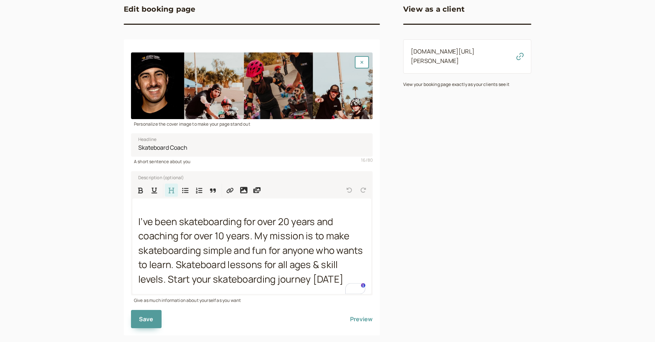
scroll to position [88, 0]
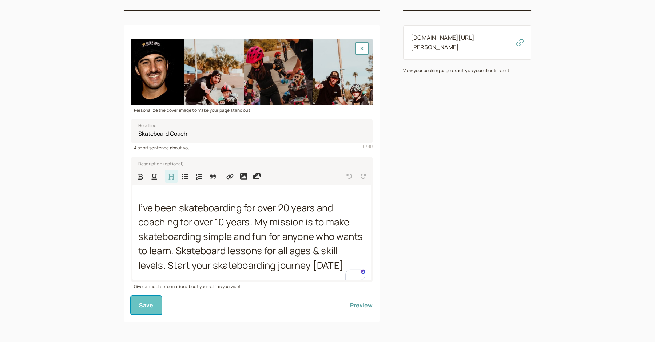
click at [154, 304] on button "Save" at bounding box center [146, 305] width 31 height 18
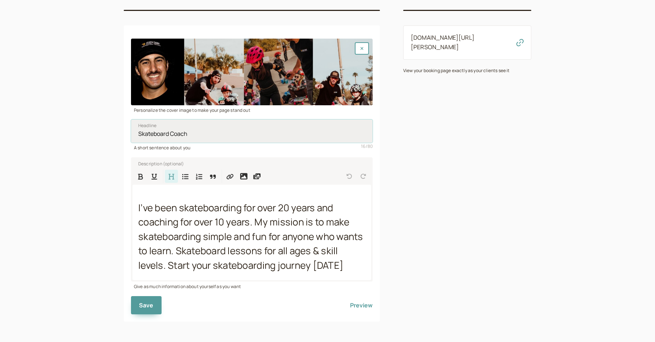
click at [141, 133] on input "Skateboard Coach" at bounding box center [252, 130] width 242 height 23
type input "Experienced Skateboard Coach"
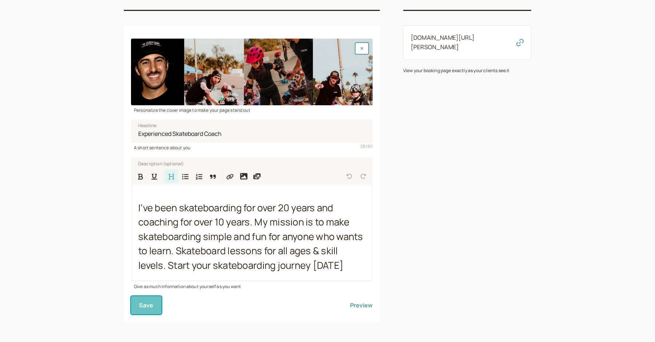
click at [149, 305] on span "Save" at bounding box center [146, 305] width 15 height 8
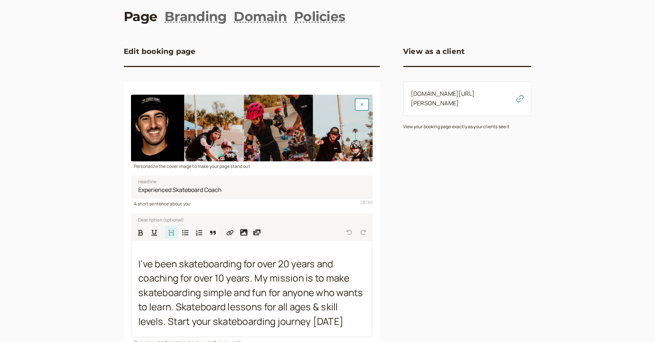
scroll to position [0, 0]
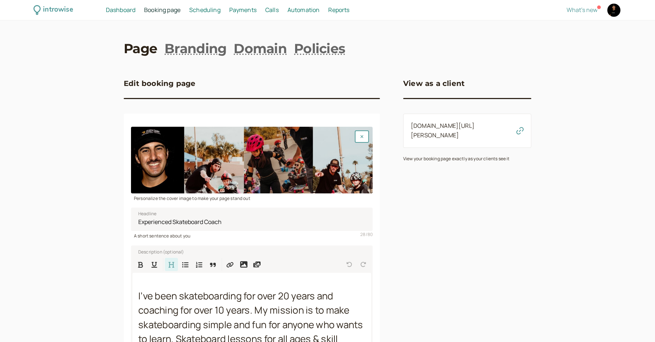
click at [172, 9] on span "Booking page" at bounding box center [162, 10] width 36 height 8
click at [201, 10] on span "Scheduling" at bounding box center [204, 10] width 31 height 8
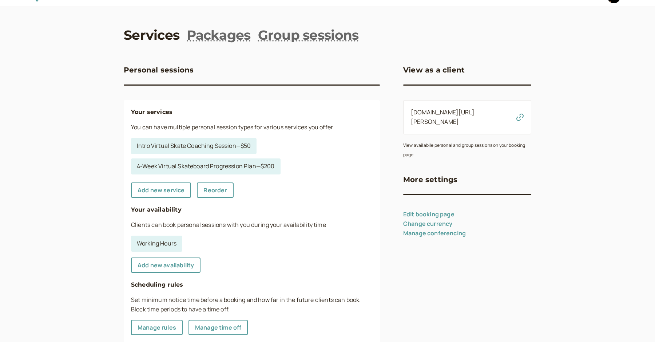
scroll to position [18, 0]
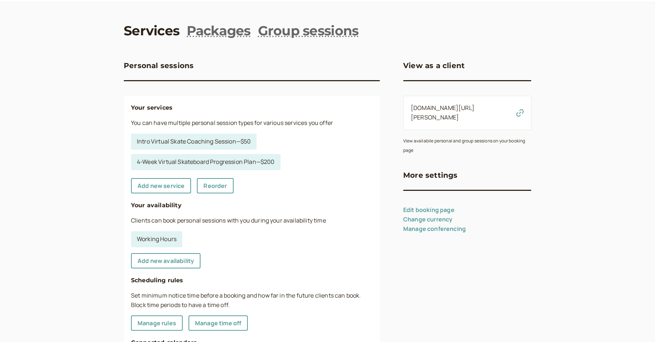
click at [434, 206] on link "Edit booking page" at bounding box center [428, 210] width 51 height 8
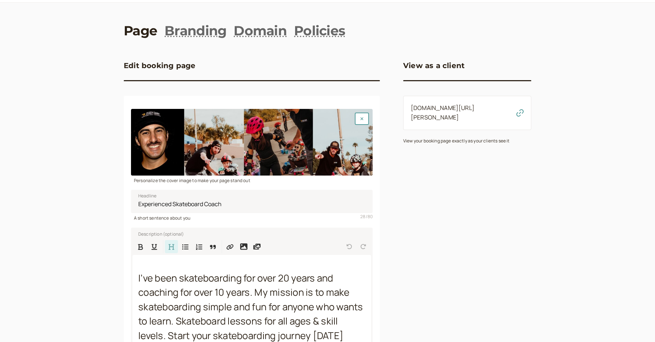
click at [474, 114] on div "introwise.com/daniel-denicola" at bounding box center [467, 113] width 128 height 34
click at [473, 110] on link "introwise.com/daniel-denicola" at bounding box center [443, 112] width 64 height 17
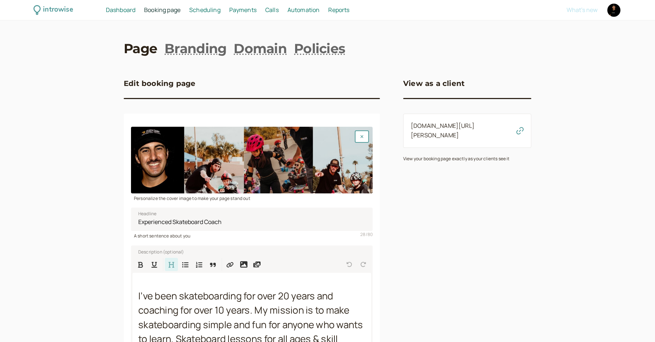
scroll to position [18, 0]
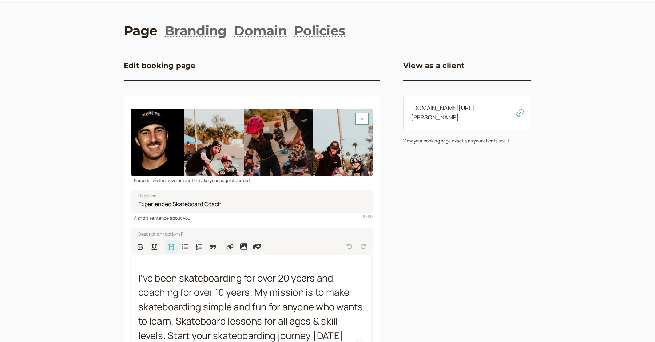
click at [436, 181] on div "View as a client introwise.com/daniel-denicola View your booking page exactly a…" at bounding box center [467, 218] width 128 height 346
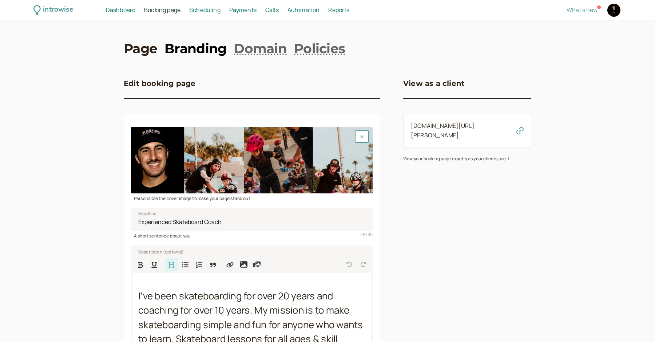
click at [200, 48] on link "Branding" at bounding box center [196, 48] width 62 height 18
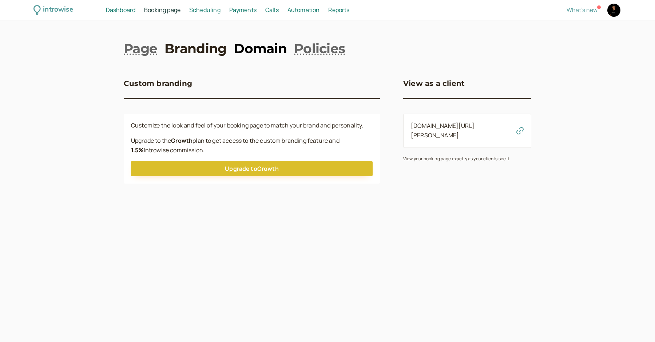
click at [246, 49] on link "Domain" at bounding box center [260, 48] width 53 height 18
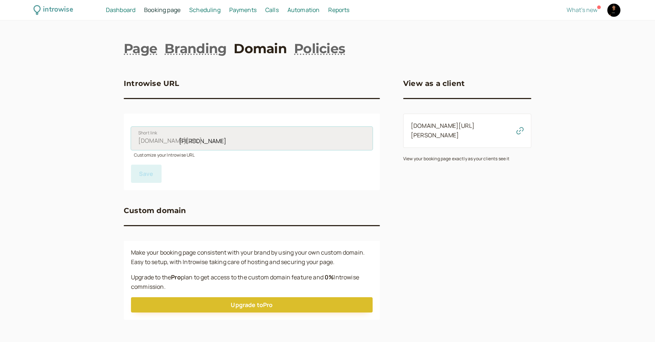
drag, startPoint x: 226, startPoint y: 138, endPoint x: 181, endPoint y: 139, distance: 45.2
click at [181, 139] on input "daniel-denicola" at bounding box center [252, 138] width 242 height 23
type input "d"
type input "coachdannyvirtual"
click at [143, 172] on span "Save" at bounding box center [146, 174] width 15 height 8
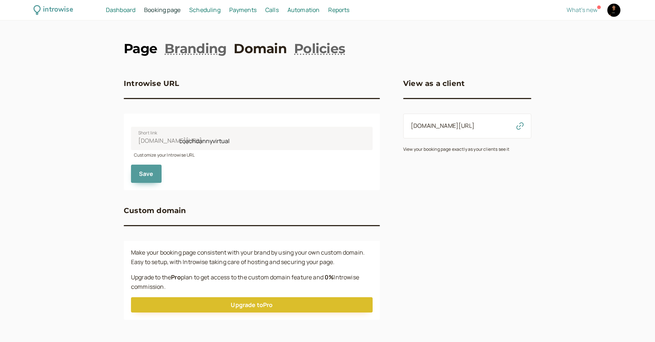
click at [147, 50] on link "Page" at bounding box center [140, 48] width 33 height 18
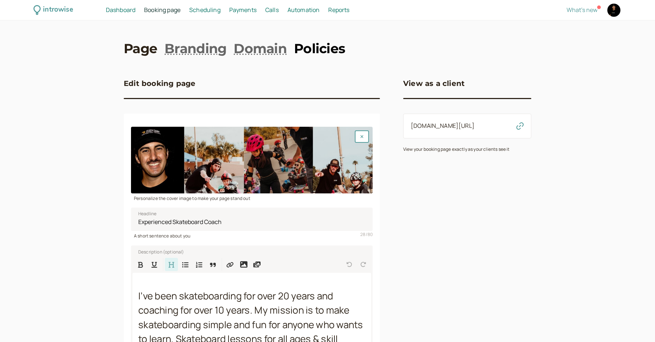
click at [315, 50] on link "Policies" at bounding box center [319, 48] width 51 height 18
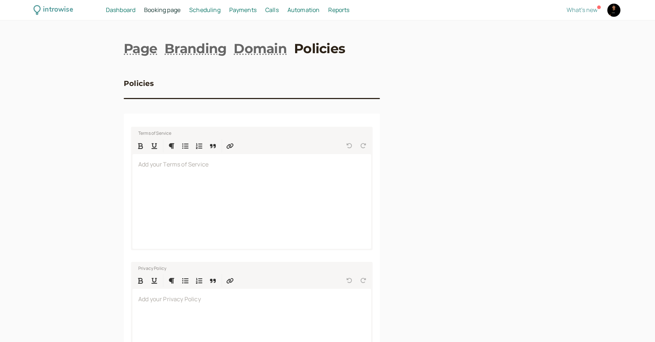
click at [211, 11] on span "Scheduling" at bounding box center [204, 10] width 31 height 8
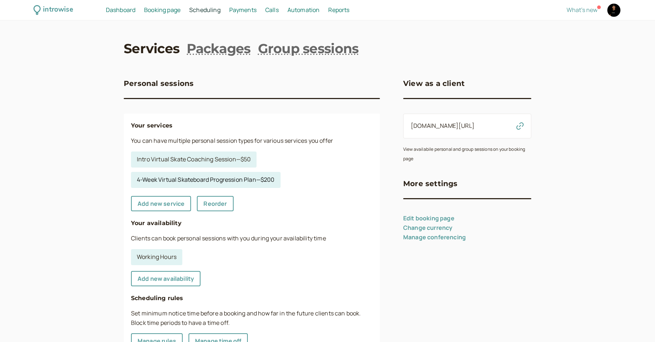
click at [220, 179] on link "4-Week Virtual Skateboard Progression Plan — $200" at bounding box center [206, 180] width 150 height 16
select select "120"
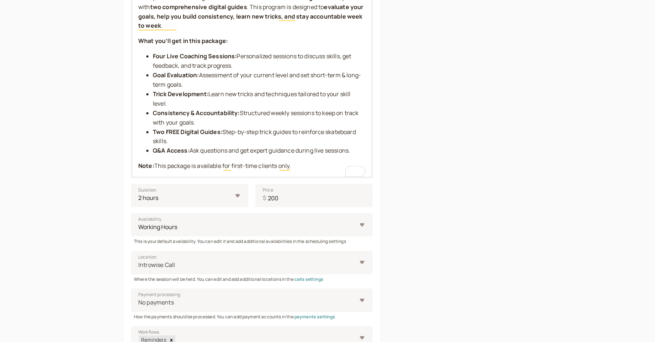
scroll to position [200, 0]
drag, startPoint x: 156, startPoint y: 166, endPoint x: 139, endPoint y: 165, distance: 17.2
click at [139, 165] on p "Note: This package is available for first-time clients only." at bounding box center [251, 165] width 227 height 9
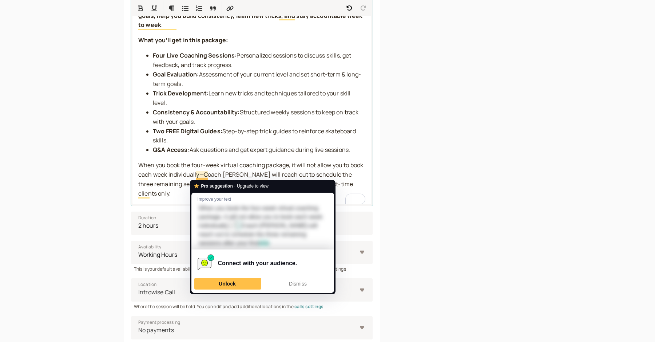
click at [206, 176] on span "When you book the four-week virtual coaching package, it will not allow you to …" at bounding box center [251, 179] width 226 height 36
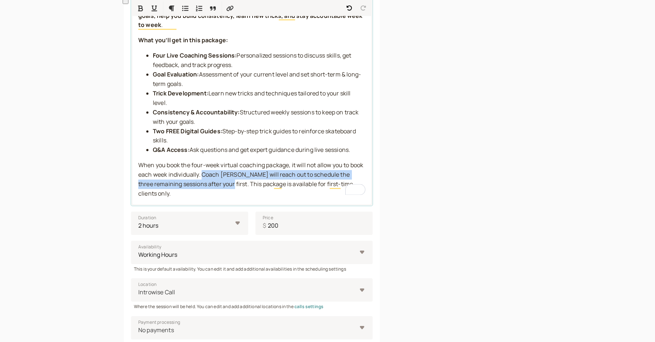
drag, startPoint x: 205, startPoint y: 186, endPoint x: 201, endPoint y: 176, distance: 11.6
click at [201, 176] on span "When you book the four-week virtual coaching package, it will not allow you to …" at bounding box center [251, 179] width 226 height 36
click at [143, 6] on icon "Format Bold" at bounding box center [140, 8] width 7 height 7
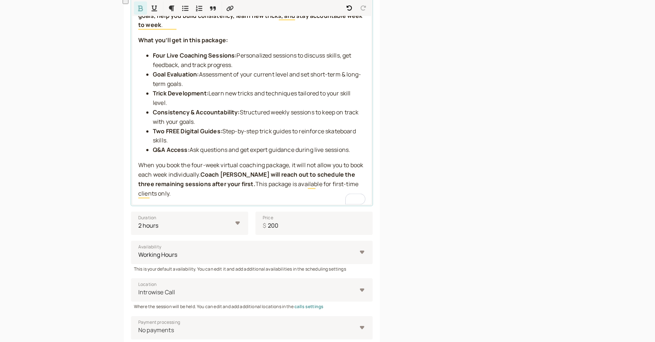
click at [218, 181] on strong "Coach Danny will reach out to schedule the three remaining sessions after your …" at bounding box center [247, 178] width 218 height 17
drag, startPoint x: 237, startPoint y: 186, endPoint x: 194, endPoint y: 186, distance: 42.6
click at [194, 186] on strong "Coach Danny will reach out to schedule the three remaining sessions after your …" at bounding box center [247, 178] width 218 height 17
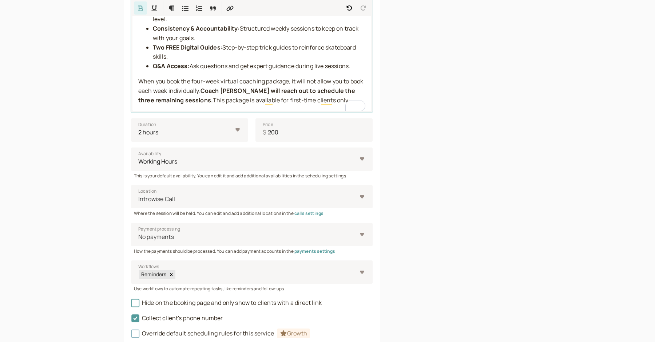
scroll to position [331, 0]
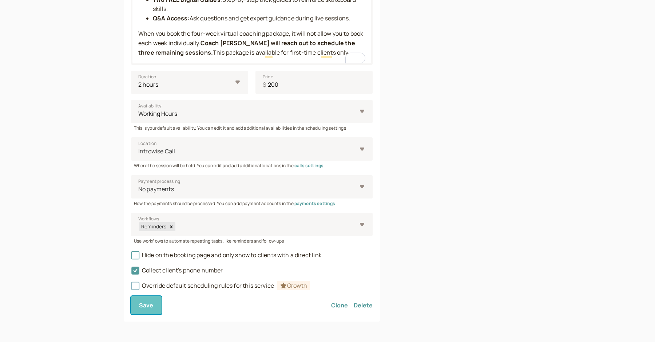
click at [151, 304] on span "Save" at bounding box center [146, 305] width 15 height 8
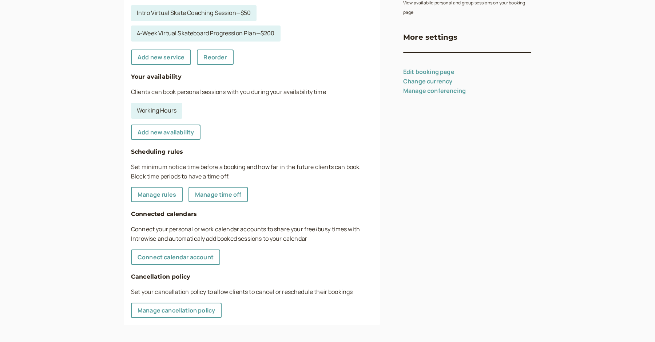
scroll to position [147, 0]
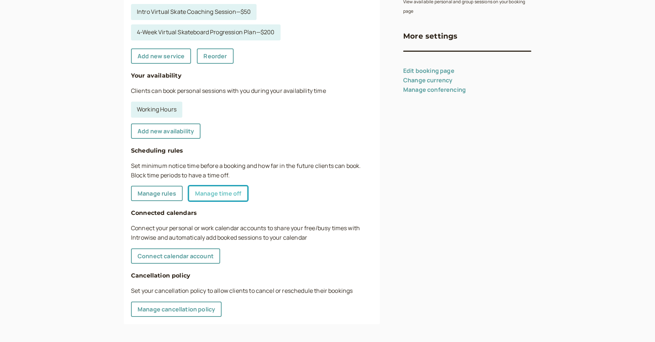
click at [199, 190] on link "Manage time off" at bounding box center [218, 193] width 59 height 15
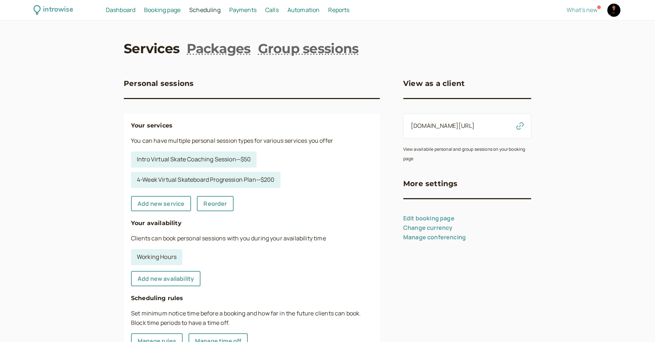
scroll to position [147, 0]
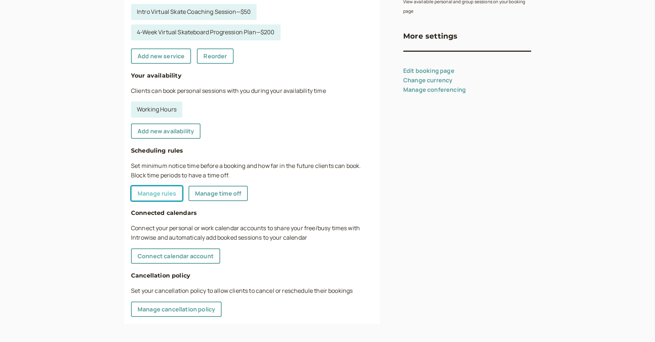
click at [174, 193] on link "Manage rules" at bounding box center [157, 193] width 52 height 15
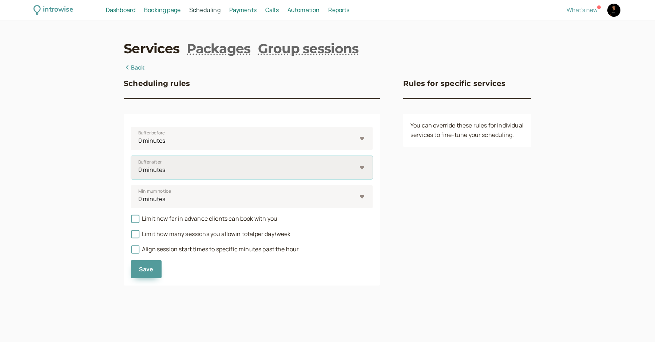
click at [176, 169] on select "0 minutes 5 minutes 10 minutes 15 minutes 30 minutes 45 minutes 1 hour 1.5 hour…" at bounding box center [252, 167] width 242 height 23
select select "30"
click at [131, 156] on select "0 minutes 5 minutes 10 minutes 15 minutes 30 minutes 45 minutes 1 hour 1.5 hour…" at bounding box center [252, 167] width 242 height 23
click at [166, 201] on select "0 minutes 5 minutes 10 minutes 15 minutes 30 minutes 45 minutes 1 hour 1.5 hour…" at bounding box center [252, 196] width 242 height 23
click at [178, 222] on span "Limit how far in advance clients can book with you" at bounding box center [204, 218] width 146 height 8
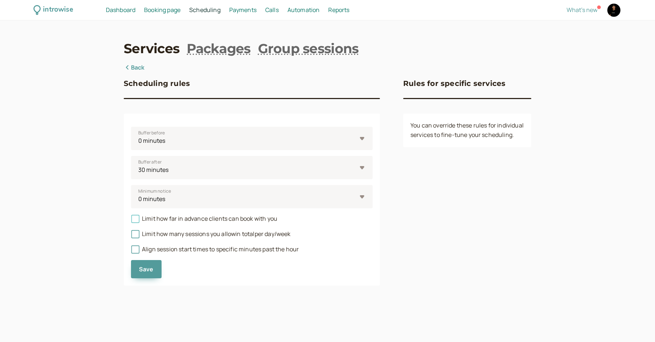
click at [131, 221] on input "Limit how far in advance clients can book with you" at bounding box center [131, 221] width 0 height 0
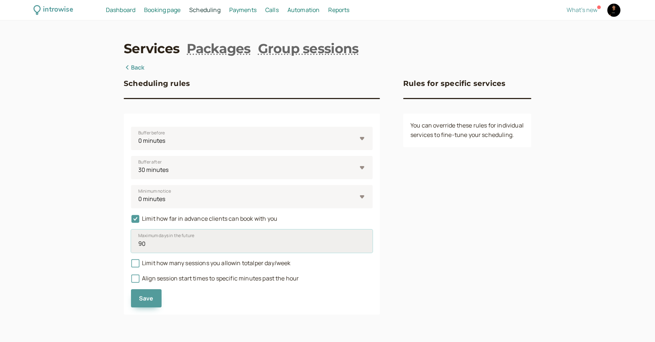
click at [160, 243] on input "90" at bounding box center [252, 240] width 242 height 23
type input "9"
type input "31"
click at [141, 291] on button "Save" at bounding box center [146, 298] width 31 height 18
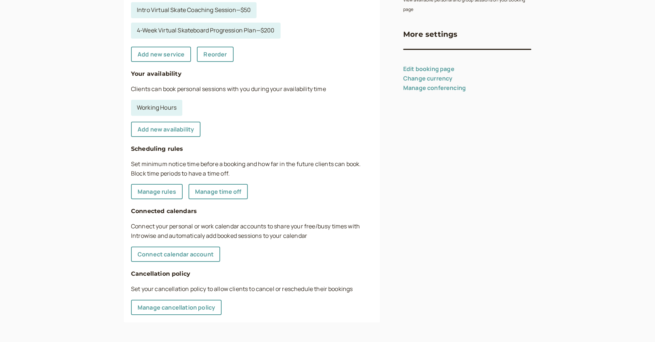
scroll to position [150, 0]
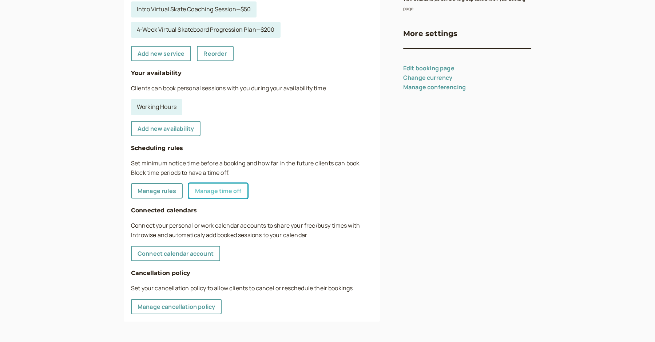
click at [201, 195] on link "Manage time off" at bounding box center [218, 190] width 59 height 15
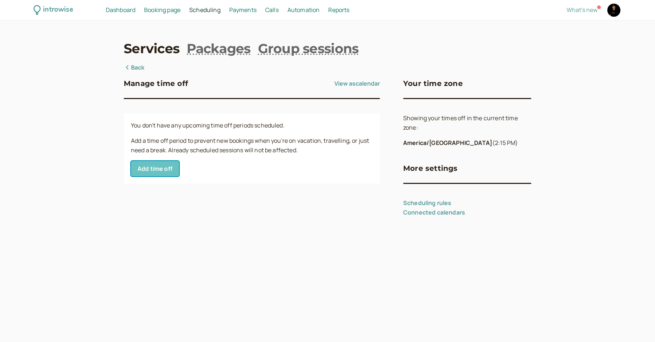
click at [156, 167] on button "Add time off" at bounding box center [155, 168] width 48 height 15
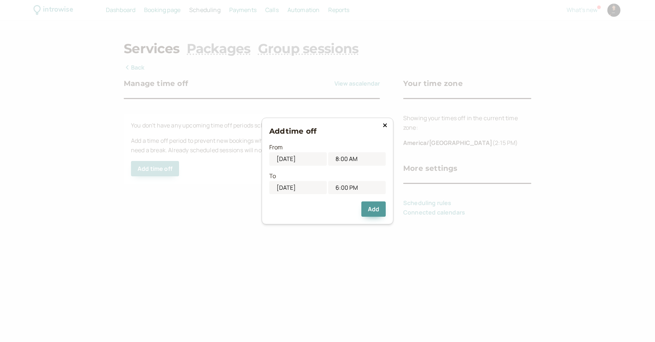
click at [382, 127] on button at bounding box center [385, 125] width 9 height 7
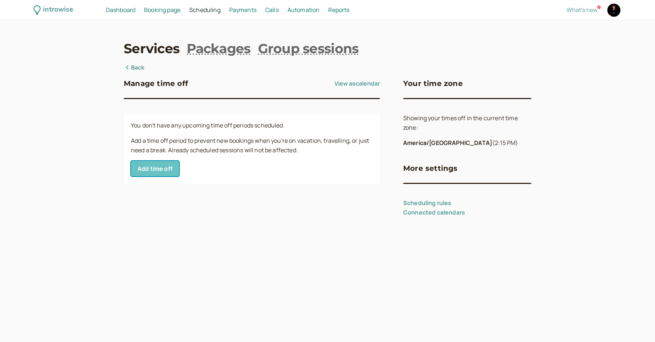
click at [161, 167] on button "Add time off" at bounding box center [155, 168] width 48 height 15
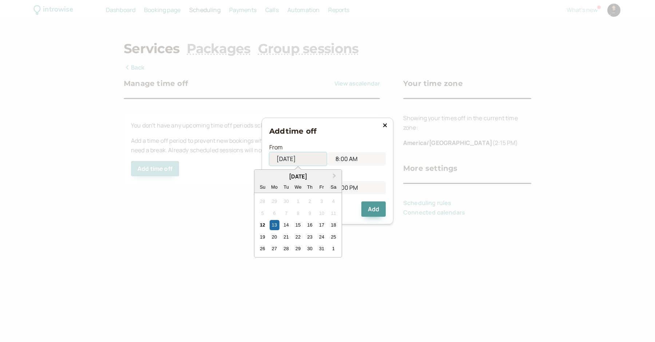
click at [292, 160] on input "10/13/2025" at bounding box center [298, 158] width 58 height 13
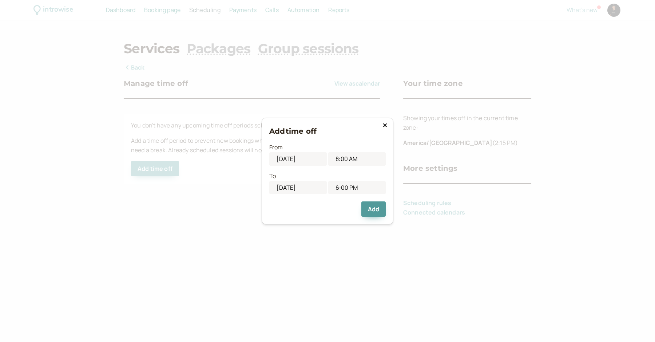
click at [354, 142] on div "From 10/13/2025 8:00 AM" at bounding box center [327, 151] width 117 height 29
click at [389, 126] on button at bounding box center [385, 125] width 9 height 7
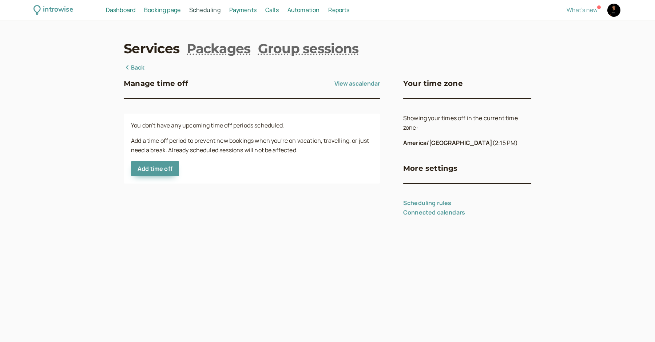
click at [142, 67] on link "Back" at bounding box center [134, 67] width 21 height 9
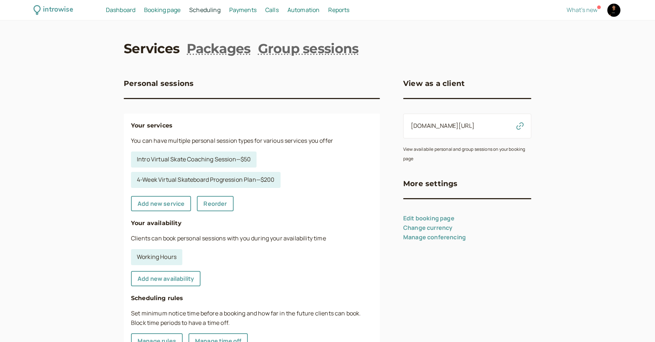
scroll to position [150, 0]
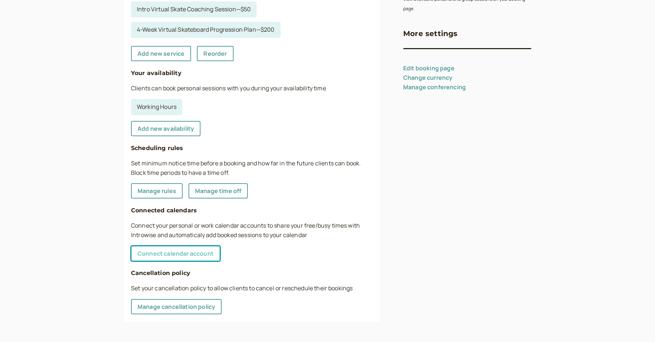
click at [199, 253] on link "Connect calendar account" at bounding box center [175, 253] width 89 height 15
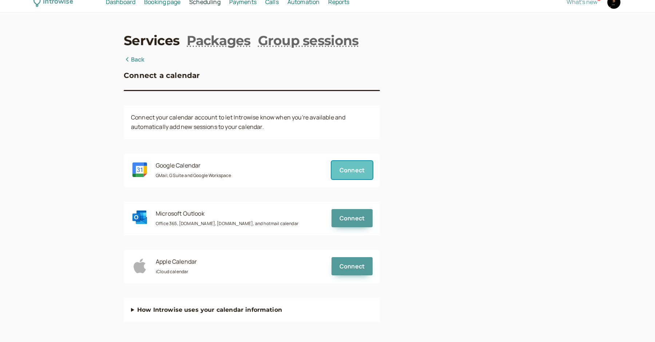
click at [358, 171] on span "Connect" at bounding box center [352, 170] width 25 height 8
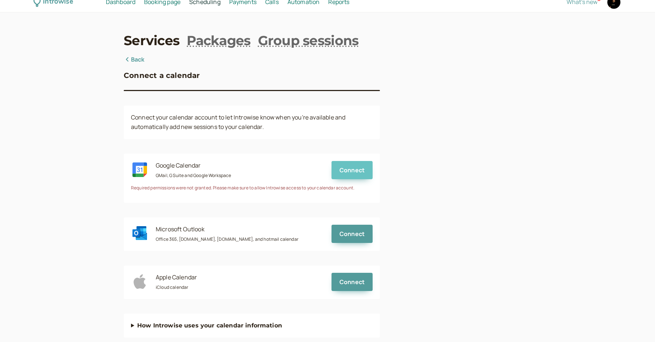
scroll to position [24, 0]
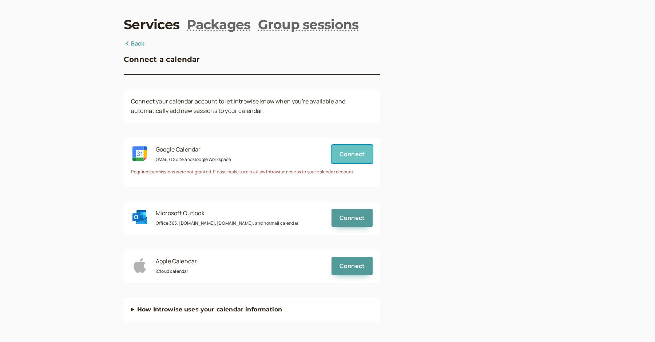
click at [352, 158] on button "Connect" at bounding box center [352, 154] width 41 height 18
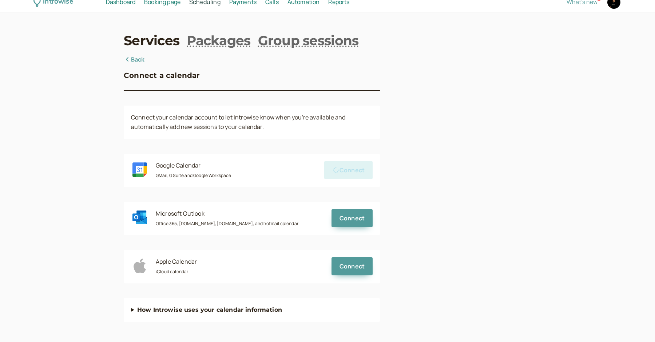
scroll to position [0, 0]
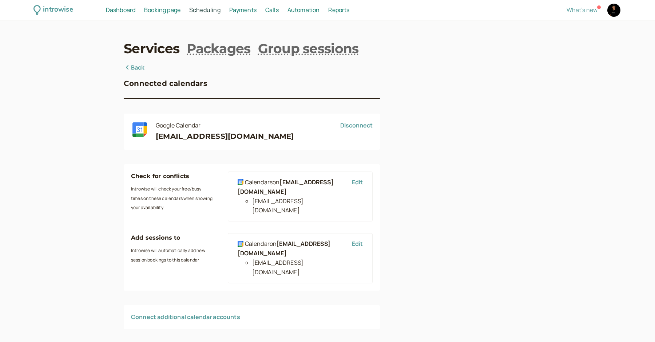
click at [138, 69] on link "Back" at bounding box center [134, 67] width 21 height 9
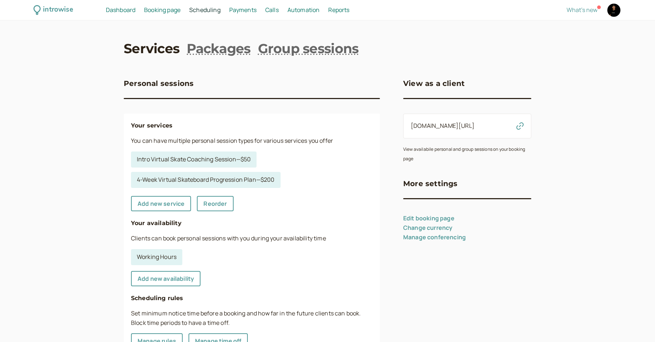
scroll to position [141, 0]
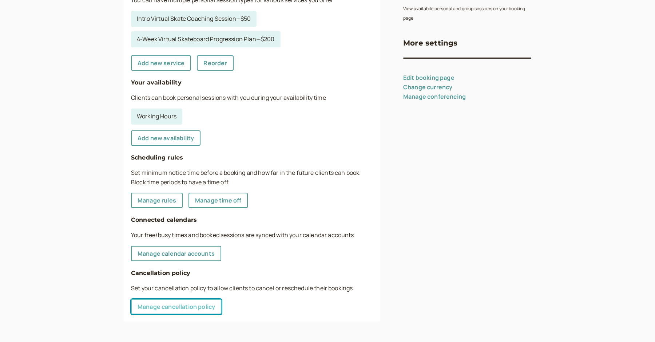
click at [195, 306] on link "Manage cancellation policy" at bounding box center [176, 306] width 91 height 15
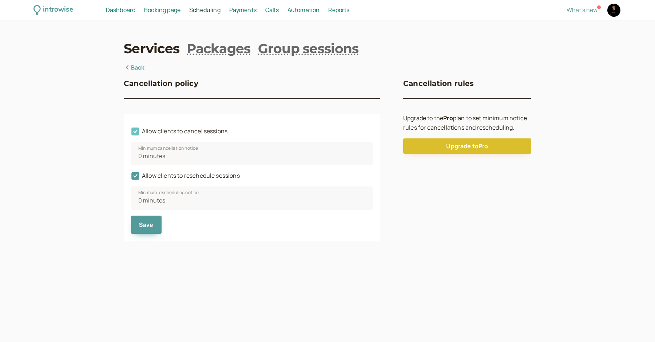
click at [153, 132] on span "Allow clients to cancel sessions" at bounding box center [179, 131] width 96 height 8
click at [131, 133] on input "Allow clients to cancel sessions" at bounding box center [131, 133] width 0 height 0
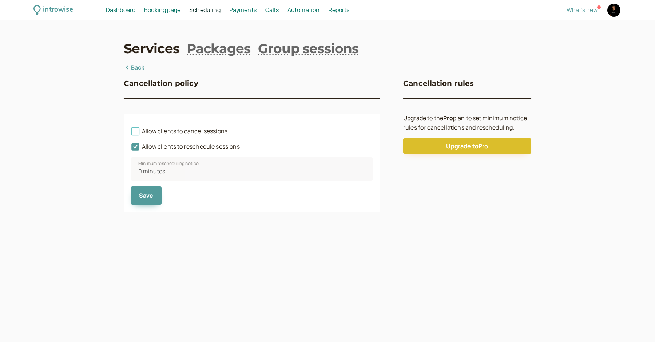
click at [153, 132] on span "Allow clients to cancel sessions" at bounding box center [179, 131] width 96 height 8
click at [131, 133] on input "Allow clients to cancel sessions" at bounding box center [131, 133] width 0 height 0
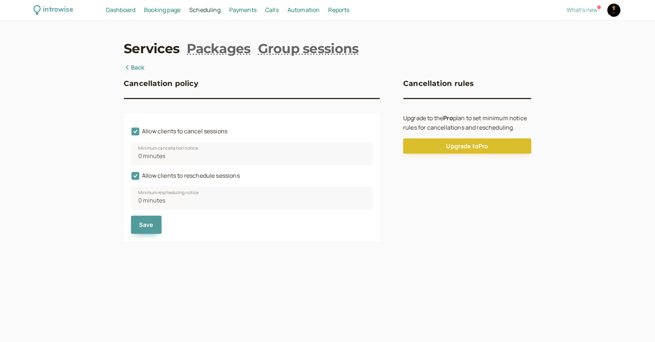
click at [132, 69] on link "Back" at bounding box center [134, 67] width 21 height 9
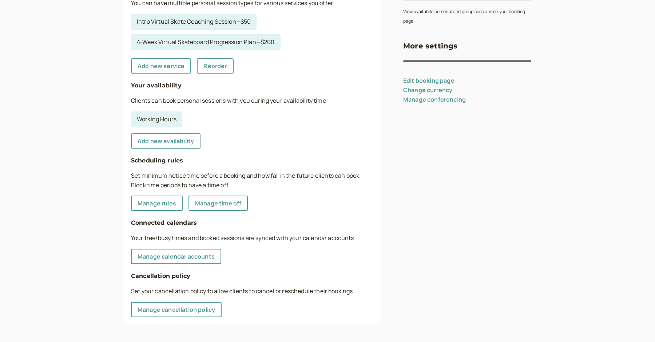
scroll to position [141, 0]
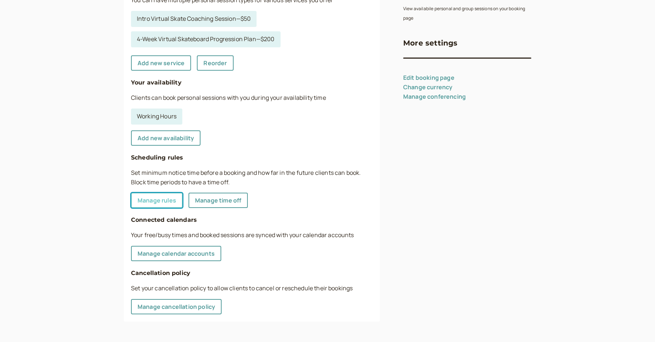
click at [170, 198] on link "Manage rules" at bounding box center [157, 200] width 52 height 15
select select "30"
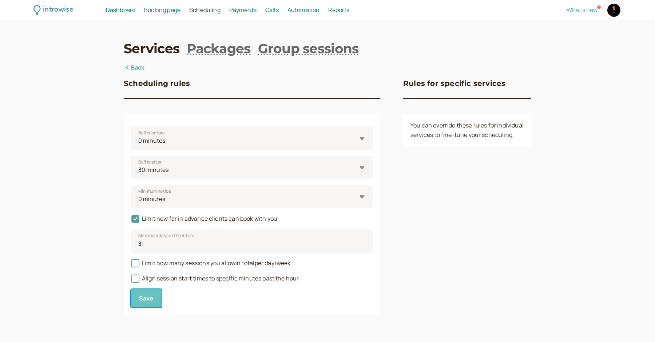
click at [151, 295] on span "Save" at bounding box center [146, 298] width 15 height 8
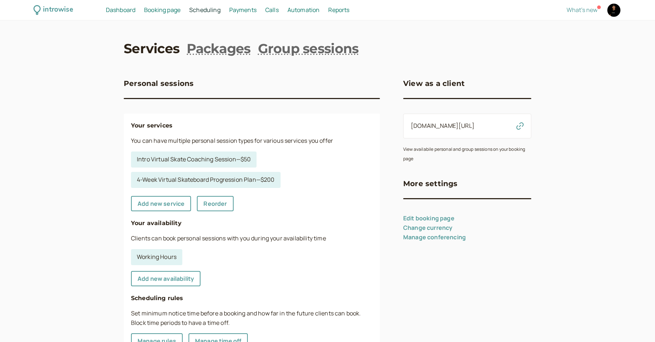
click at [239, 8] on span "Payments" at bounding box center [242, 10] width 27 height 8
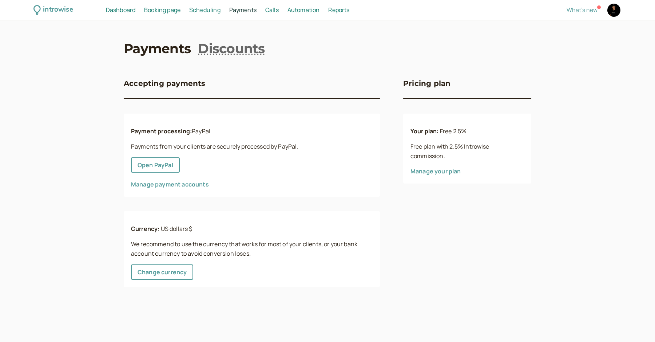
click at [274, 8] on span "Calls" at bounding box center [271, 10] width 13 height 8
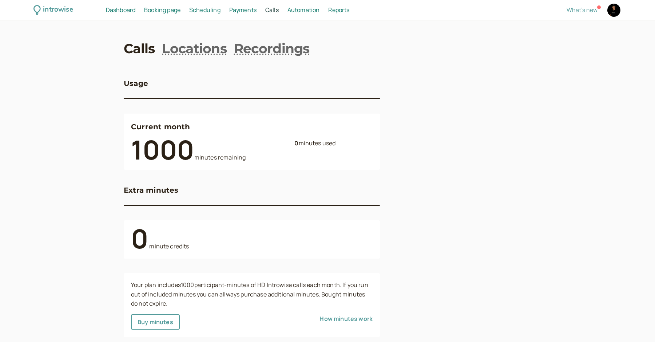
click at [205, 8] on span "Scheduling" at bounding box center [204, 10] width 31 height 8
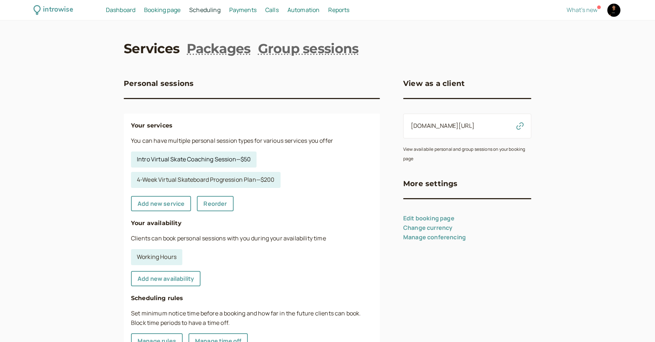
click at [198, 163] on link "Intro Virtual Skate Coaching Session — $50" at bounding box center [194, 159] width 126 height 16
select select "30"
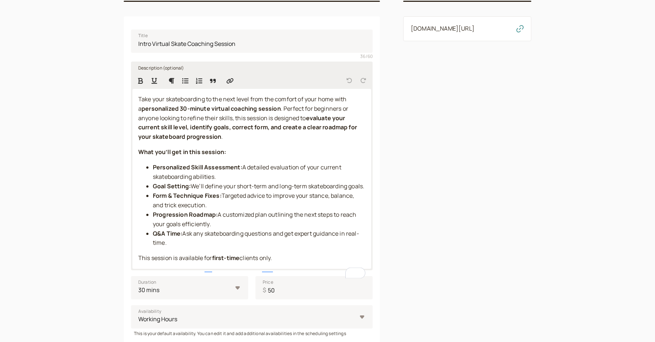
scroll to position [111, 0]
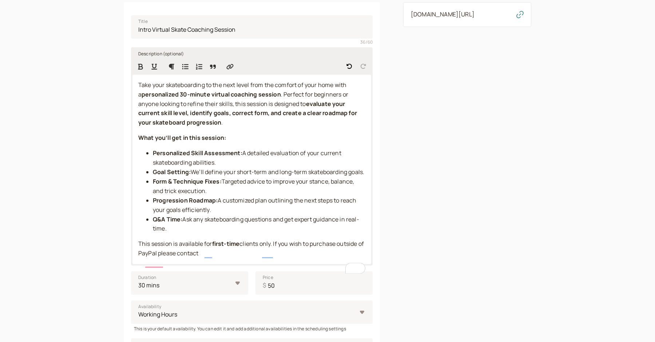
click at [163, 257] on span "clients only. If you wish to purchase outside of PayPal please contact" at bounding box center [251, 248] width 227 height 17
click at [210, 258] on p "This session is available for first-time clients only. If you wish to purchase …" at bounding box center [251, 248] width 227 height 19
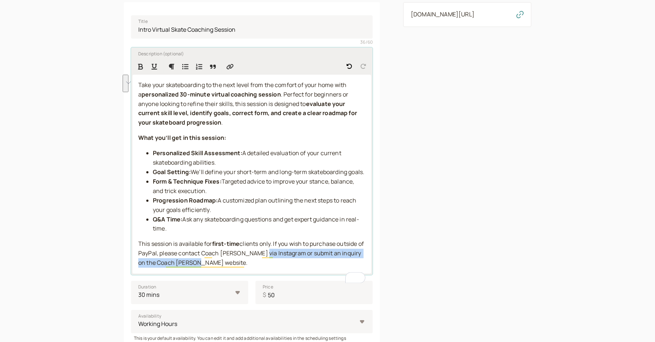
drag, startPoint x: 241, startPoint y: 275, endPoint x: 261, endPoint y: 264, distance: 23.2
click at [261, 264] on p "This session is available for first-time clients only. If you wish to purchase …" at bounding box center [251, 253] width 227 height 28
click at [316, 263] on span "clients only. If you wish to purchase outside of PayPal, please contact Coach D…" at bounding box center [251, 253] width 227 height 27
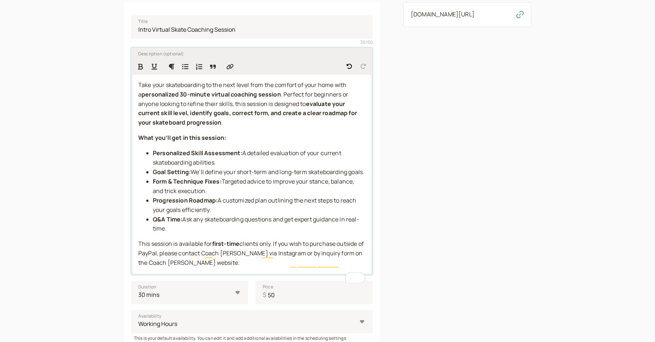
click at [284, 267] on span "clients only. If you wish to purchase outside of PayPal, please contact Coach […" at bounding box center [251, 253] width 227 height 27
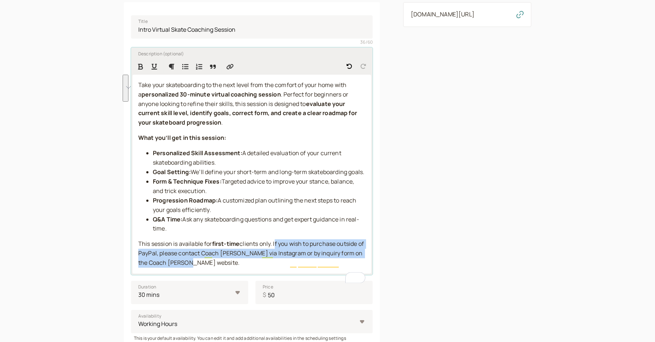
drag, startPoint x: 282, startPoint y: 272, endPoint x: 276, endPoint y: 254, distance: 19.4
click at [276, 254] on p "This session is available for first-time clients only. If you wish to purchase …" at bounding box center [251, 253] width 227 height 28
copy span "If you wish to purchase outside of PayPal, please contact Coach Danny via Insta…"
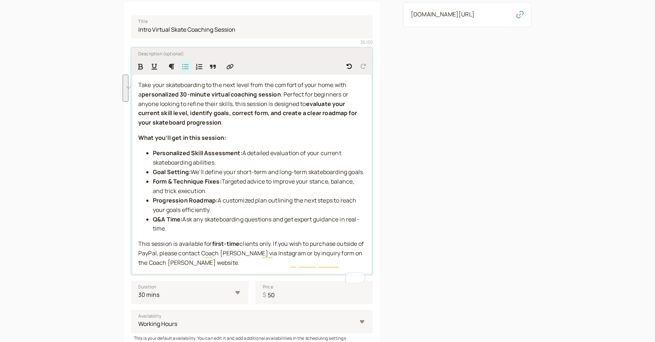
click at [318, 196] on li "Form & Technique Fixes: Targeted advice to improve your stance, balance, and tr…" at bounding box center [259, 186] width 213 height 19
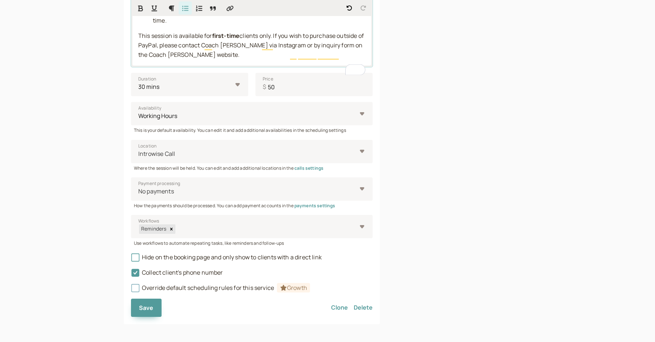
scroll to position [331, 0]
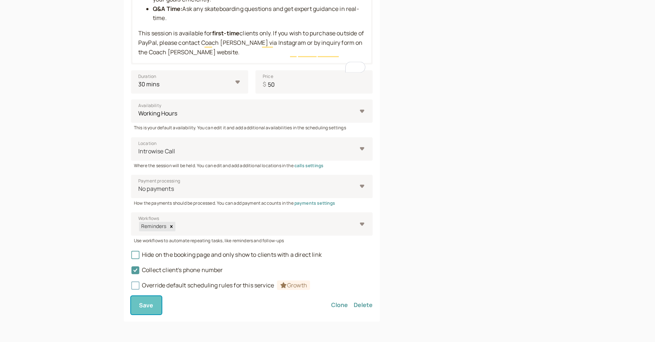
click at [140, 300] on button "Save" at bounding box center [146, 305] width 31 height 18
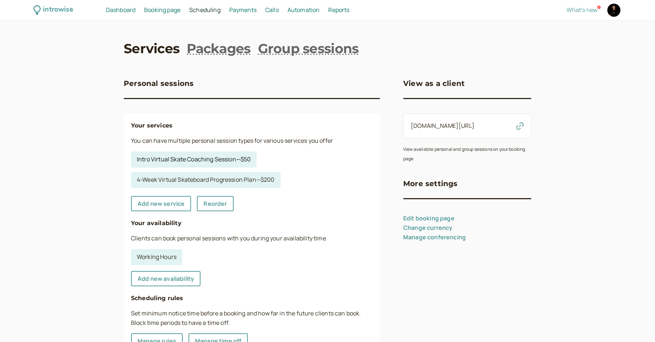
click at [206, 159] on link "Intro Virtual Skate Coaching Session — $50" at bounding box center [194, 159] width 126 height 16
select select "30"
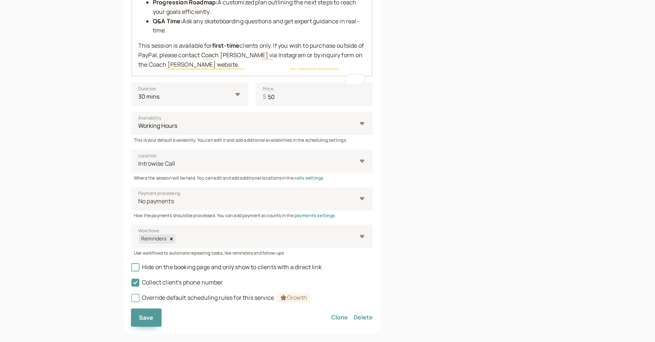
scroll to position [331, 0]
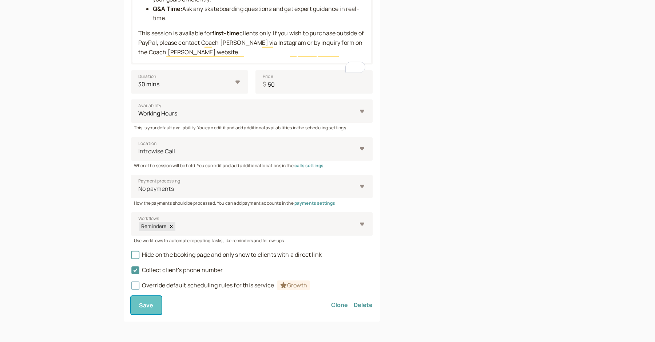
click at [139, 307] on span "Save" at bounding box center [146, 305] width 15 height 8
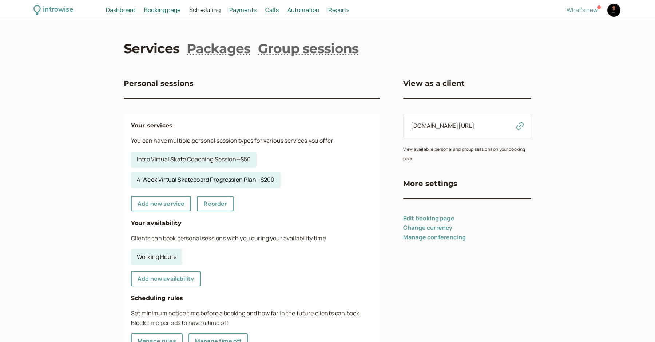
click at [207, 184] on link "4-Week Virtual Skateboard Progression Plan — $200" at bounding box center [206, 180] width 150 height 16
select select "120"
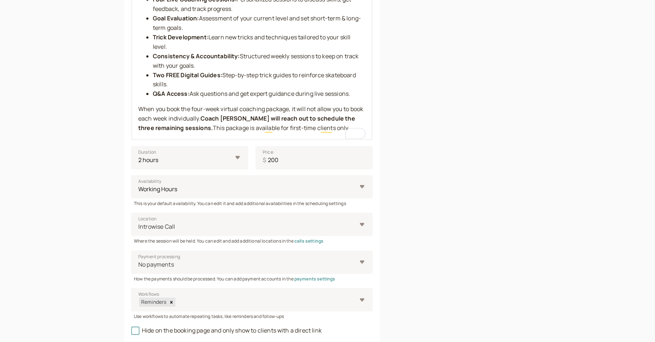
scroll to position [253, 0]
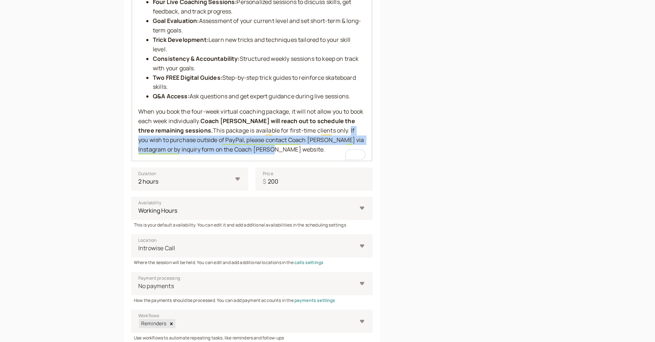
drag, startPoint x: 310, startPoint y: 150, endPoint x: 334, endPoint y: 132, distance: 30.2
click at [334, 132] on p "When you book the four-week virtual coaching package, it will not allow you to …" at bounding box center [251, 130] width 227 height 47
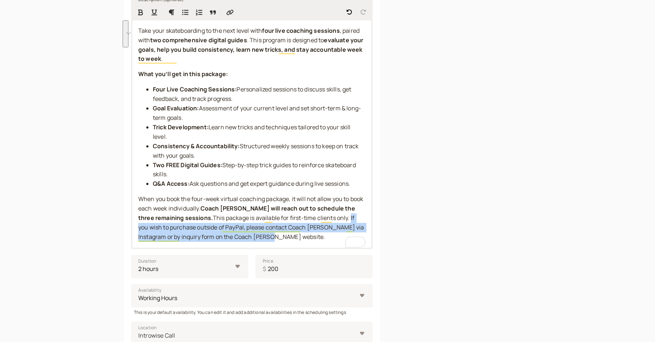
scroll to position [165, 0]
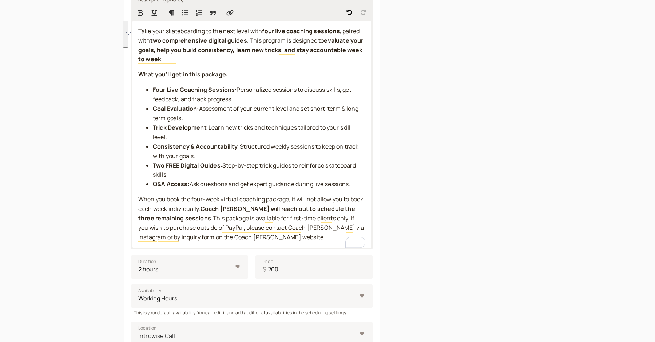
click at [324, 167] on span "Step-by-step trick guides to reinforce skateboard skills." at bounding box center [255, 169] width 204 height 17
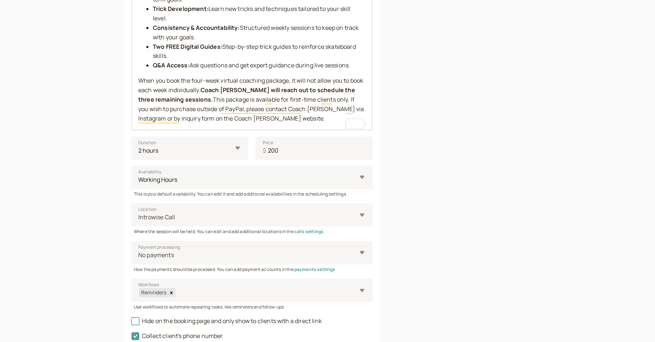
scroll to position [350, 0]
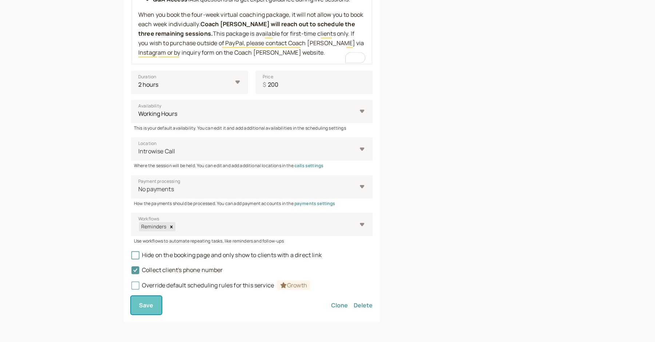
click at [146, 306] on span "Save" at bounding box center [146, 305] width 15 height 8
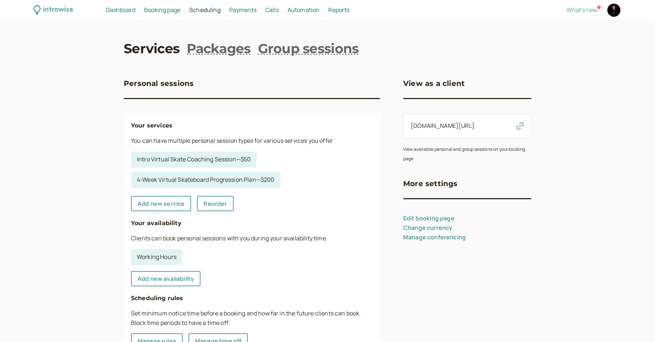
click at [519, 125] on icon "button" at bounding box center [520, 125] width 7 height 7
click at [131, 5] on div "introwise Dashboard Dashboard Booking page Booking Scheduling Scheduling Paymen…" at bounding box center [327, 10] width 655 height 20
click at [127, 11] on span "Dashboard" at bounding box center [120, 10] width 29 height 8
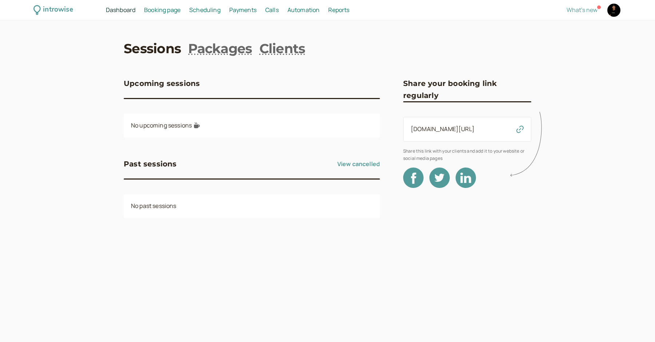
click at [517, 129] on icon at bounding box center [528, 145] width 36 height 72
click at [522, 129] on icon at bounding box center [528, 145] width 36 height 72
click at [475, 134] on span "[DOMAIN_NAME][URL]" at bounding box center [443, 129] width 64 height 9
click at [472, 128] on link "[DOMAIN_NAME][URL]" at bounding box center [443, 129] width 64 height 8
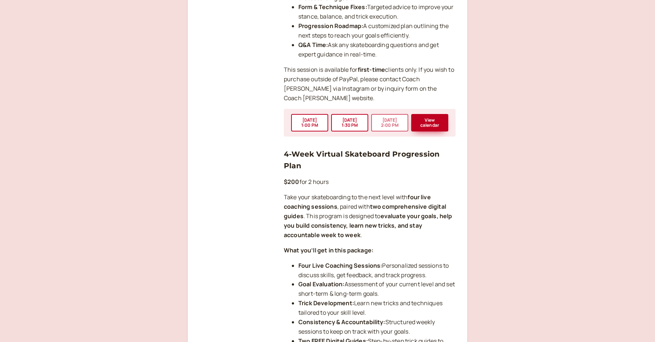
scroll to position [411, 0]
click at [343, 115] on button "[DATE] 1:30 PM" at bounding box center [349, 121] width 37 height 17
